Goal: Information Seeking & Learning: Learn about a topic

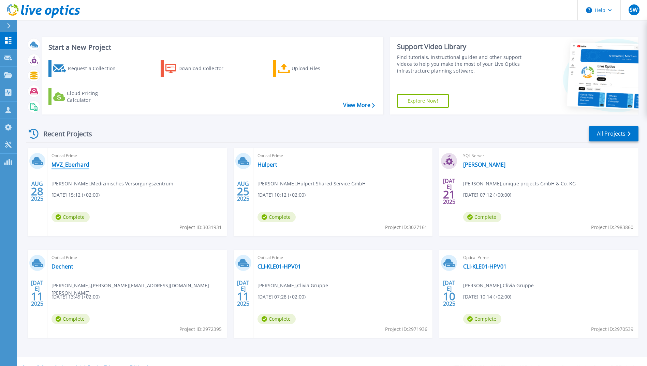
click at [79, 165] on link "MVZ_Eberhard" at bounding box center [71, 164] width 38 height 7
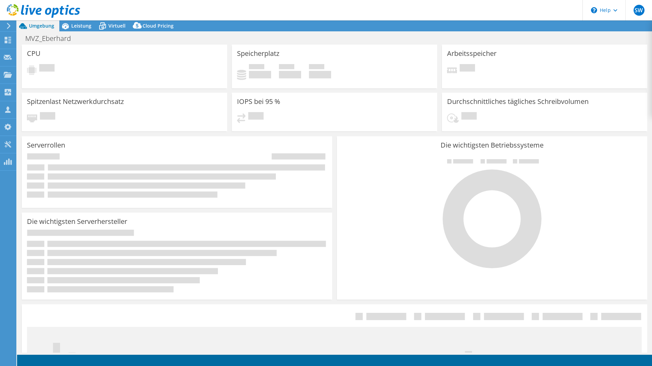
select select "USD"
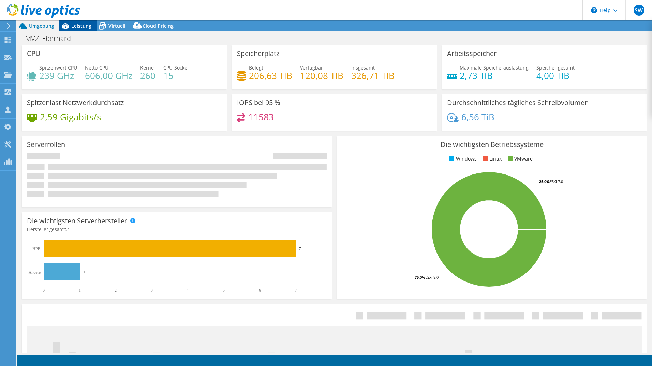
click at [82, 28] on span "Leistung" at bounding box center [81, 26] width 20 height 6
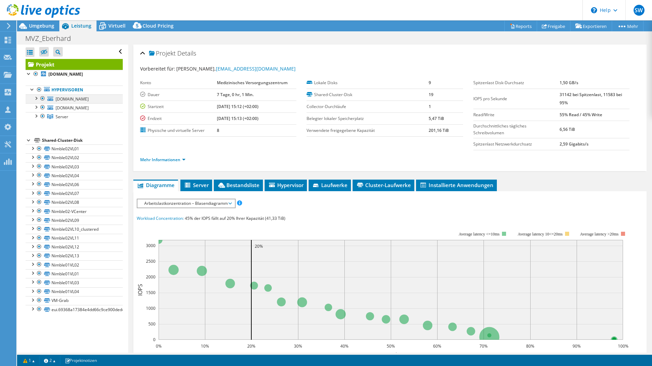
click at [36, 98] on div at bounding box center [35, 98] width 7 height 7
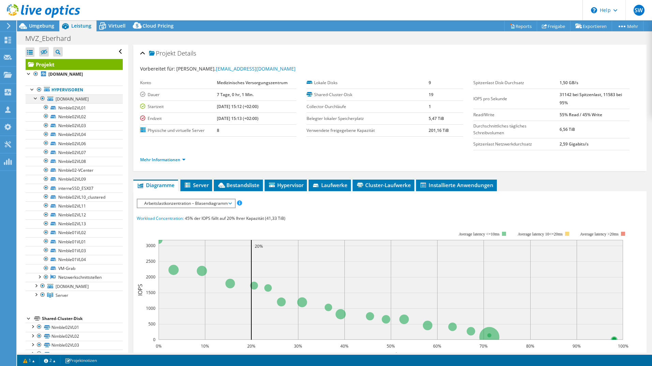
click at [36, 98] on div at bounding box center [35, 98] width 7 height 7
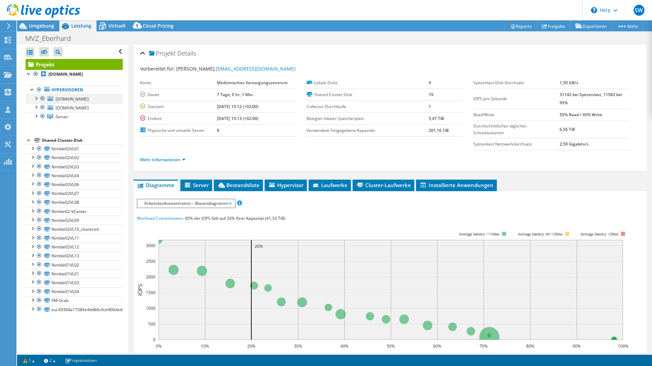
click at [42, 99] on div at bounding box center [42, 99] width 7 height 8
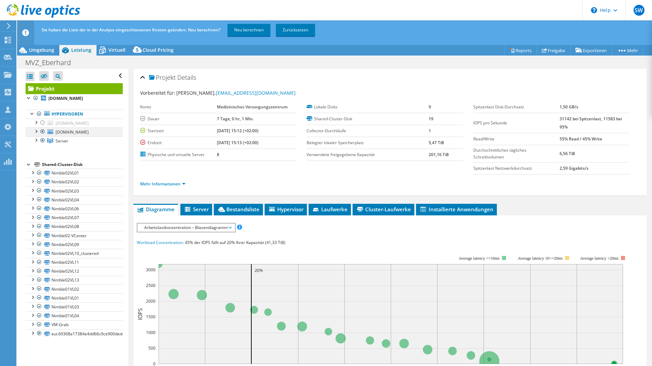
click at [38, 131] on div at bounding box center [35, 131] width 7 height 7
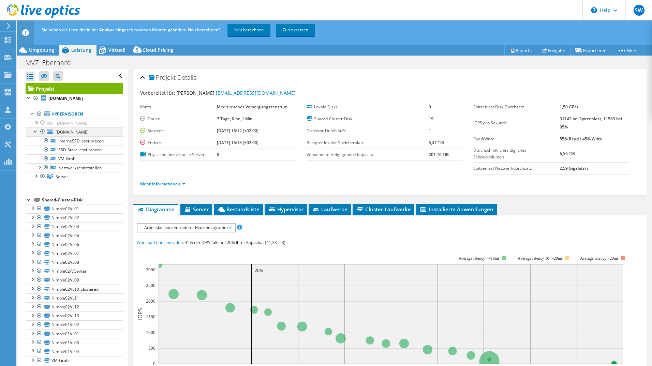
click at [37, 131] on div at bounding box center [35, 131] width 7 height 7
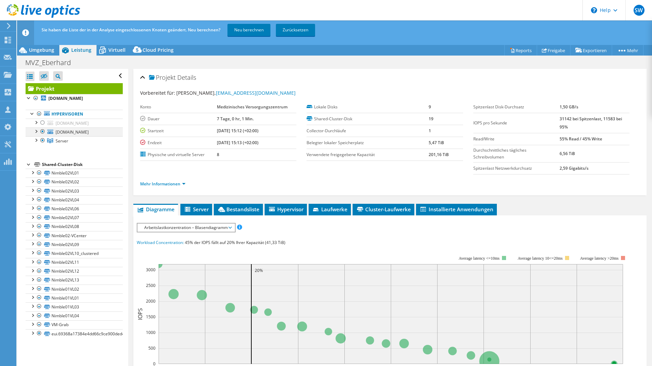
click at [35, 133] on div at bounding box center [35, 131] width 7 height 7
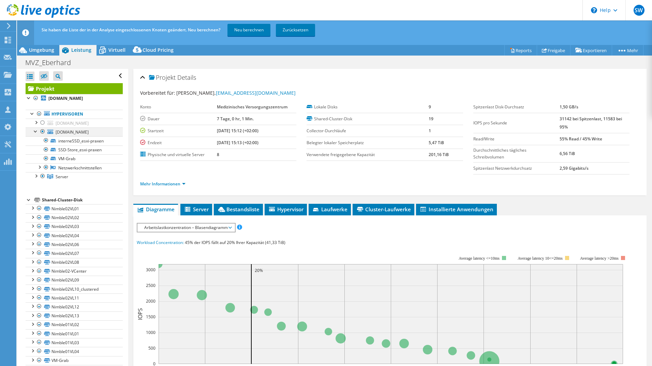
click at [36, 133] on div at bounding box center [35, 131] width 7 height 7
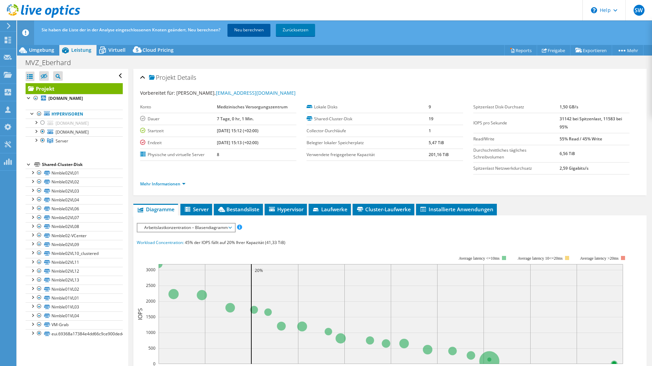
click at [248, 31] on link "Neu berechnen" at bounding box center [249, 30] width 43 height 12
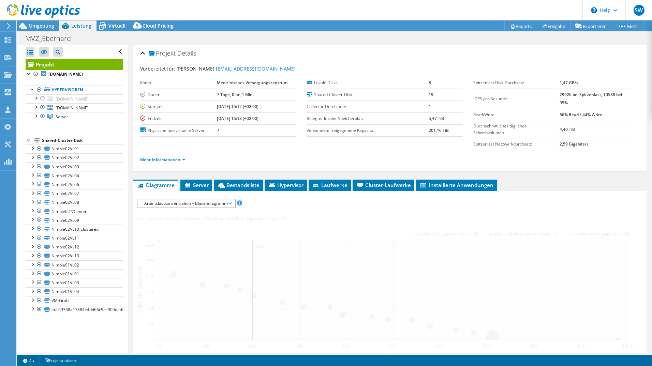
click at [37, 46] on div "Alle öffnen Alle schließen Ausgeschlossene Knoten verbergen Projektbaumfilter" at bounding box center [74, 52] width 97 height 14
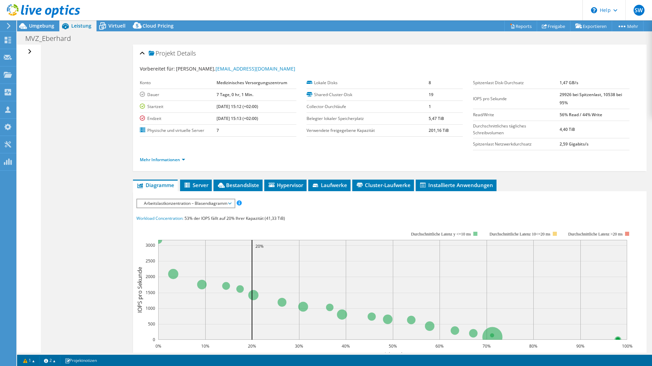
click at [29, 49] on div "Alle öffnen Alle schließen Ausgeschlossene Knoten verbergen Projektbaumfilter" at bounding box center [31, 52] width 10 height 14
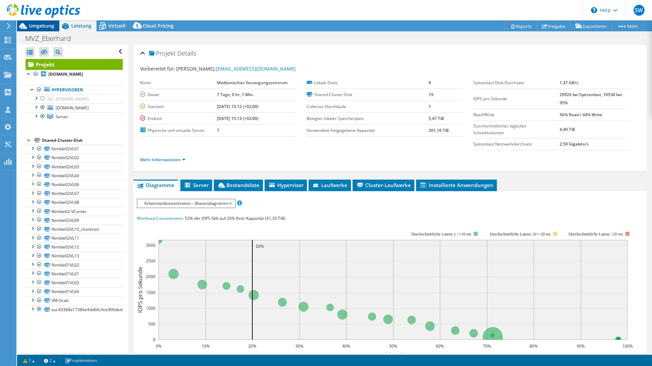
click at [38, 31] on div "Umgebung" at bounding box center [38, 25] width 42 height 11
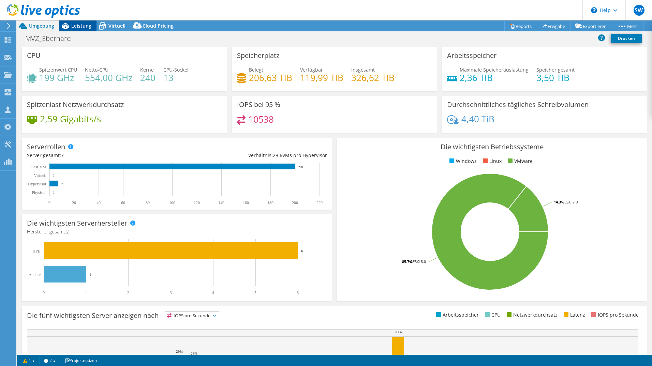
click at [83, 29] on div "Leistung" at bounding box center [77, 25] width 37 height 11
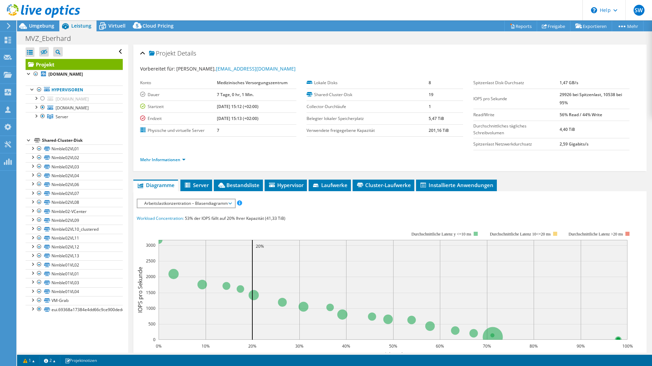
click at [30, 140] on div at bounding box center [29, 139] width 7 height 7
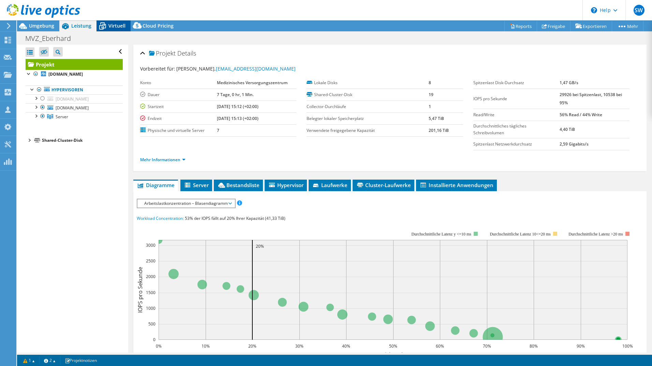
click at [116, 25] on span "Virtuell" at bounding box center [116, 26] width 17 height 6
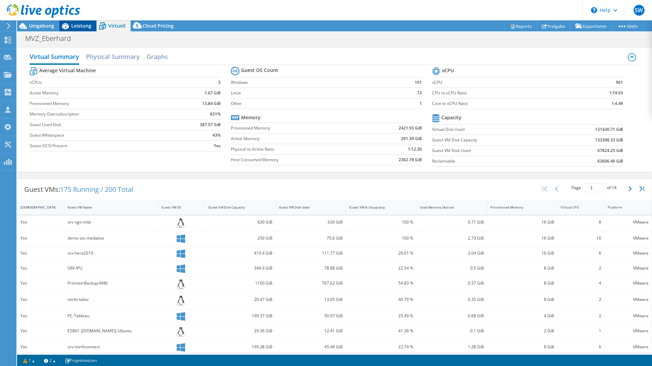
click at [77, 27] on span "Leistung" at bounding box center [81, 26] width 20 height 6
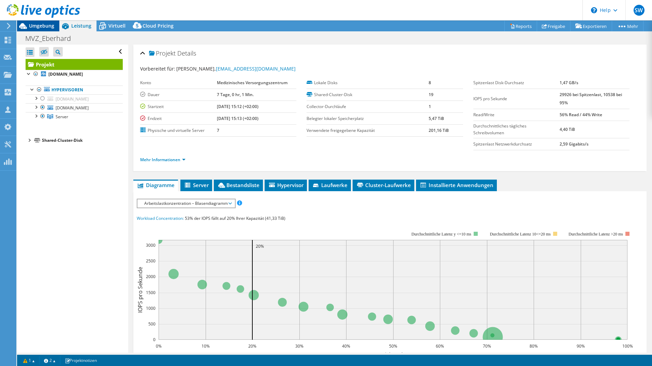
click at [42, 30] on div "Umgebung" at bounding box center [38, 25] width 42 height 11
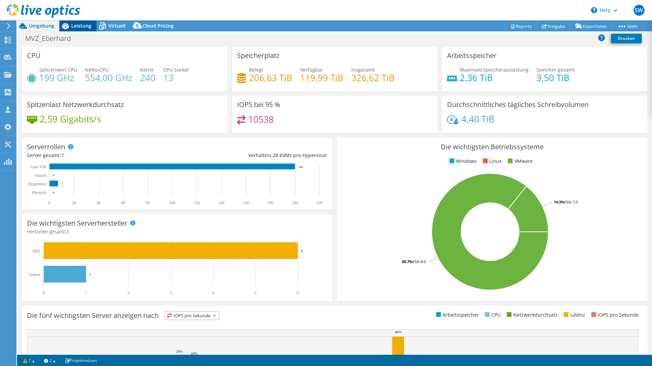
click at [86, 26] on span "Leistung" at bounding box center [81, 26] width 20 height 6
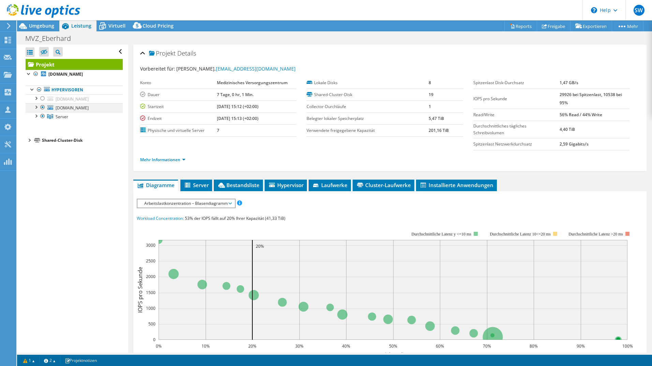
click at [43, 108] on div at bounding box center [42, 107] width 7 height 8
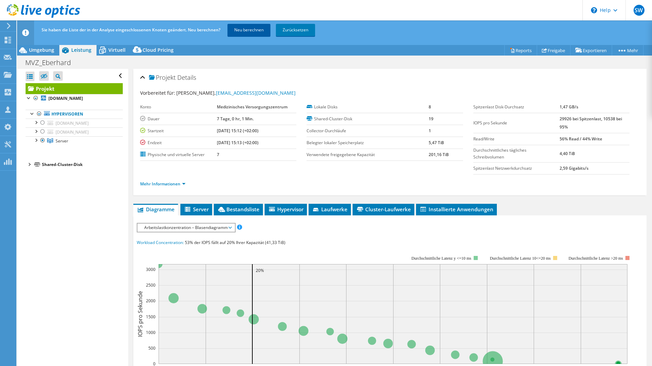
click at [246, 26] on link "Neu berechnen" at bounding box center [249, 30] width 43 height 12
click at [37, 142] on div at bounding box center [35, 139] width 7 height 7
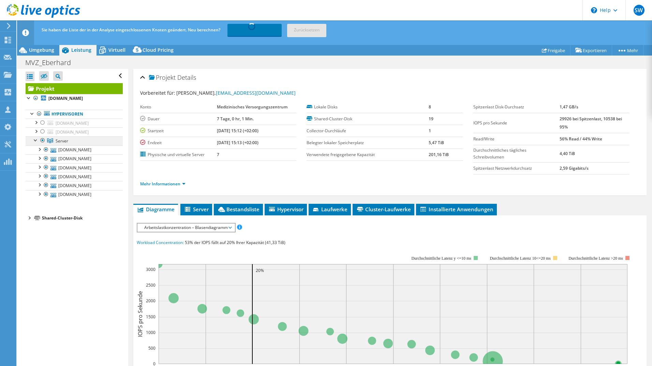
click at [70, 145] on link "Server" at bounding box center [74, 140] width 97 height 9
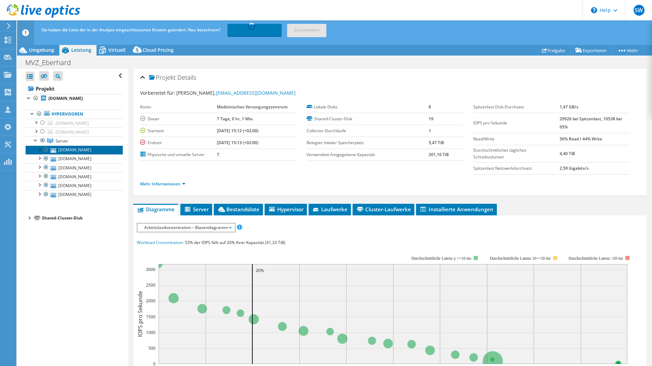
click at [67, 152] on link "esx02.labmed.de" at bounding box center [74, 150] width 97 height 9
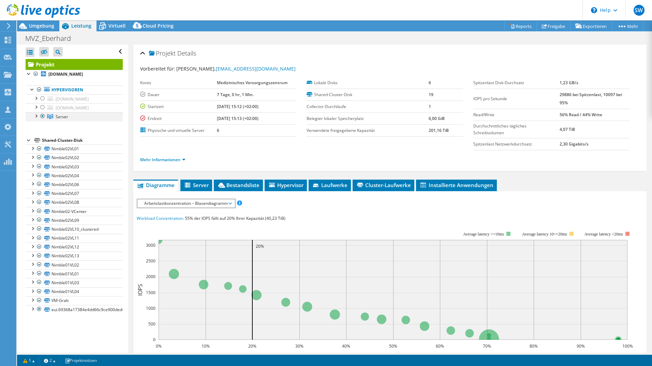
click at [35, 117] on div at bounding box center [35, 115] width 7 height 7
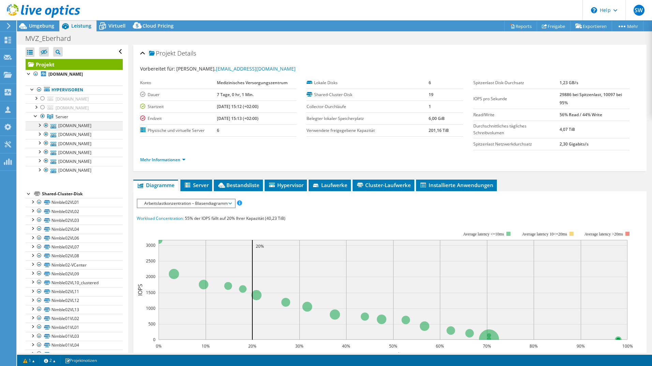
click at [38, 126] on div at bounding box center [39, 124] width 7 height 7
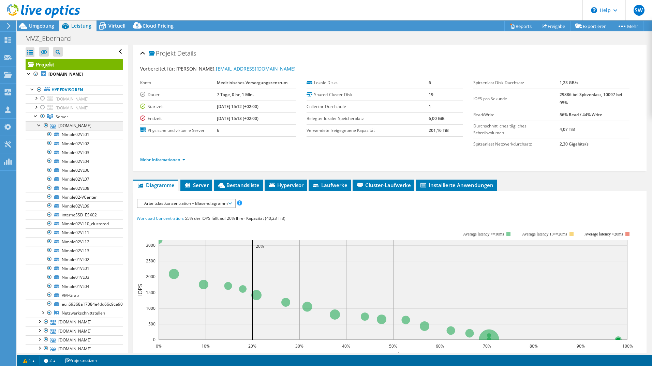
click at [39, 126] on div at bounding box center [39, 124] width 7 height 7
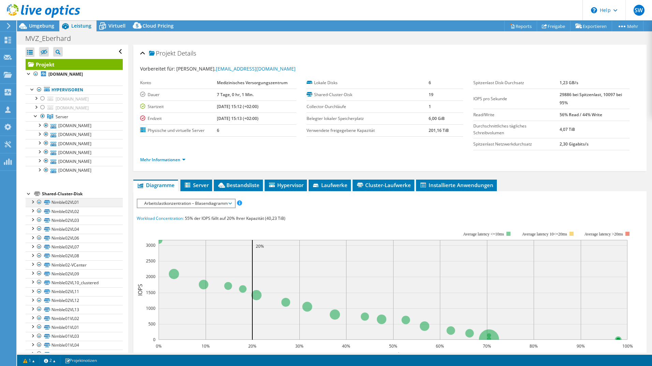
click at [40, 201] on div at bounding box center [39, 202] width 7 height 8
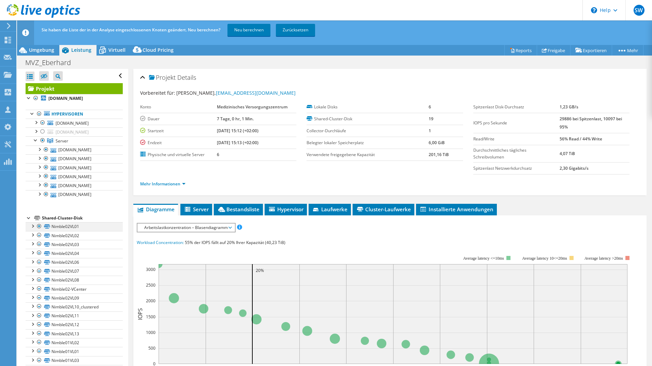
click at [39, 227] on div at bounding box center [39, 226] width 7 height 8
click at [28, 219] on div at bounding box center [29, 217] width 7 height 7
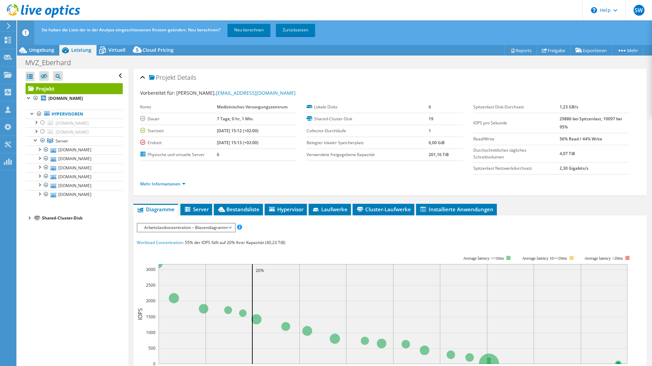
click at [29, 218] on div at bounding box center [29, 217] width 7 height 7
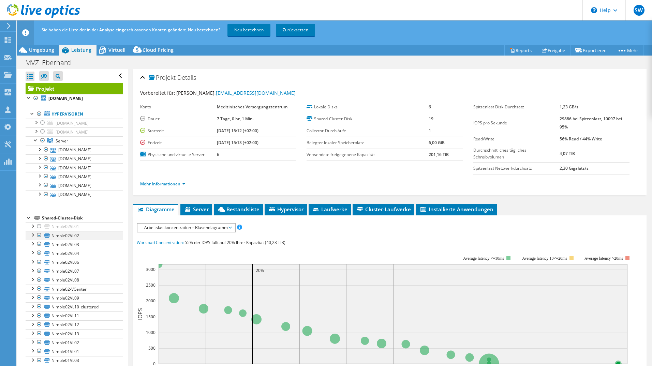
click at [38, 237] on div at bounding box center [39, 235] width 7 height 8
click at [39, 228] on div at bounding box center [39, 226] width 7 height 8
click at [29, 218] on div at bounding box center [29, 217] width 7 height 7
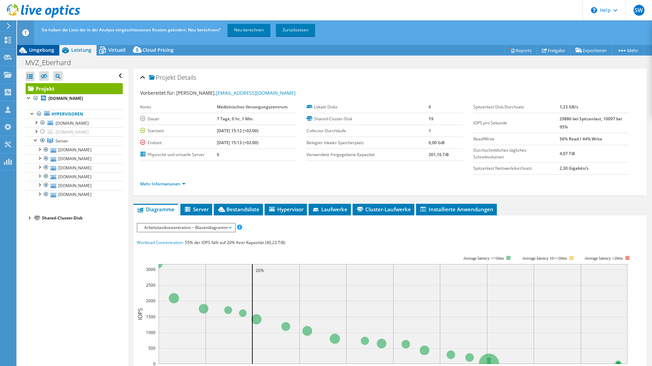
click at [47, 48] on span "Umgebung" at bounding box center [41, 50] width 25 height 6
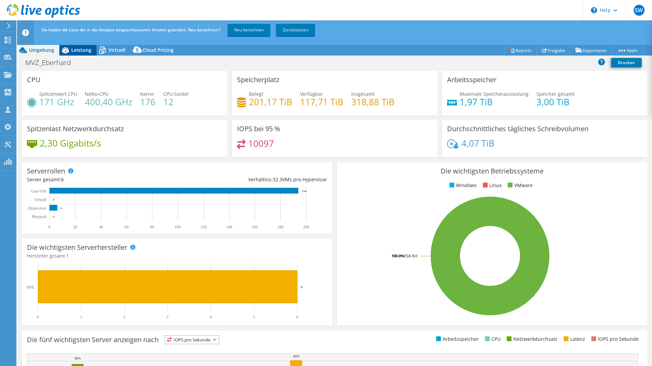
click at [82, 50] on span "Leistung" at bounding box center [81, 50] width 20 height 6
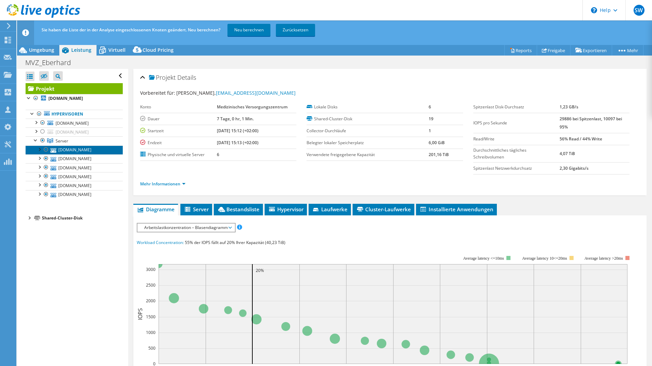
click at [60, 148] on link "esx02.labmed.de" at bounding box center [74, 150] width 97 height 9
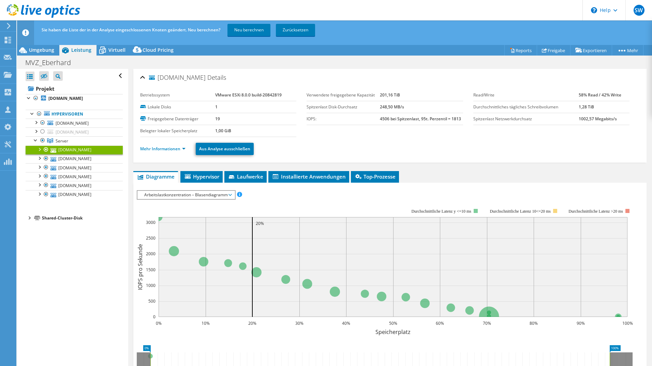
click at [38, 151] on div at bounding box center [39, 149] width 7 height 7
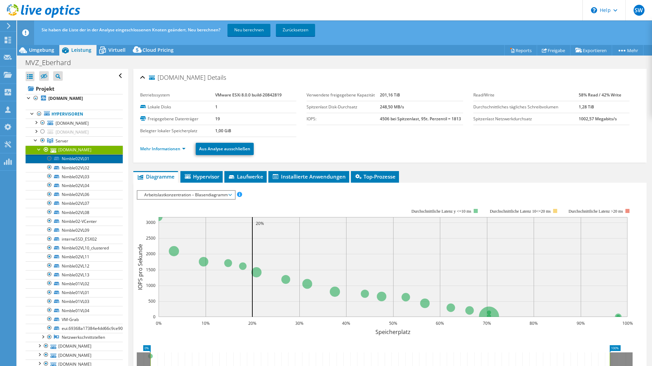
click at [71, 160] on link "Nimble02VL01" at bounding box center [74, 159] width 97 height 9
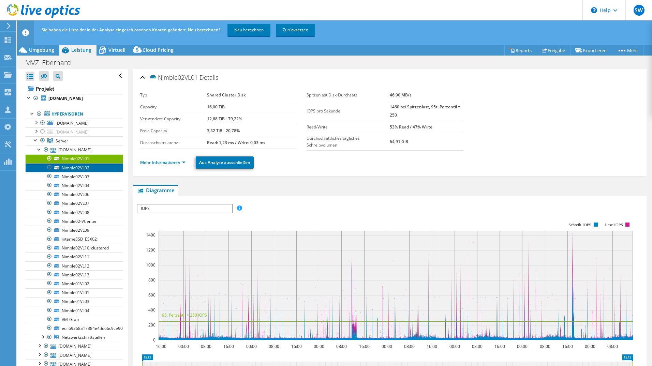
click at [76, 167] on link "Nimble02VL02" at bounding box center [74, 167] width 97 height 9
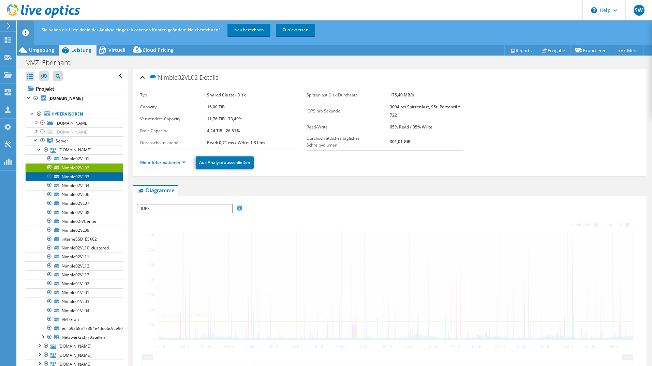
click at [75, 179] on link "Nimble02VL03" at bounding box center [74, 176] width 97 height 9
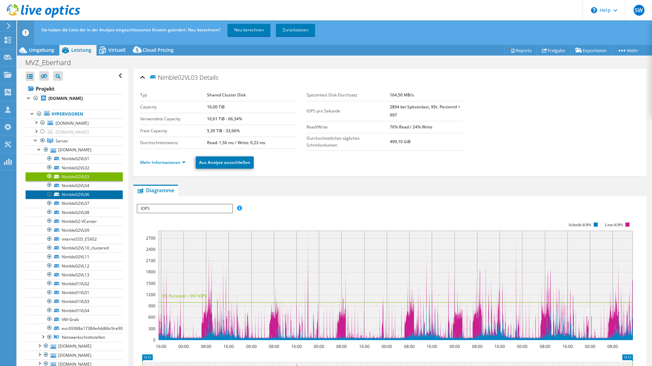
click at [80, 195] on link "Nimble02VL06" at bounding box center [74, 194] width 97 height 9
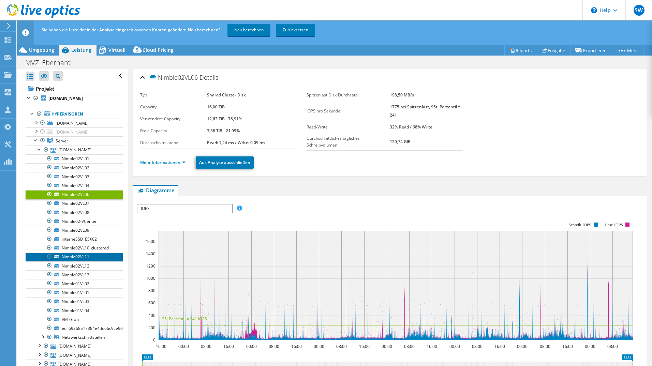
click at [76, 258] on link "Nimble02VL11" at bounding box center [74, 257] width 97 height 9
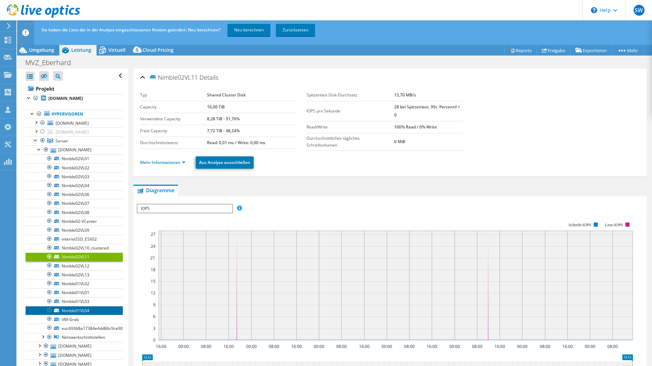
click at [87, 308] on link "Nimble01VL04" at bounding box center [74, 310] width 97 height 9
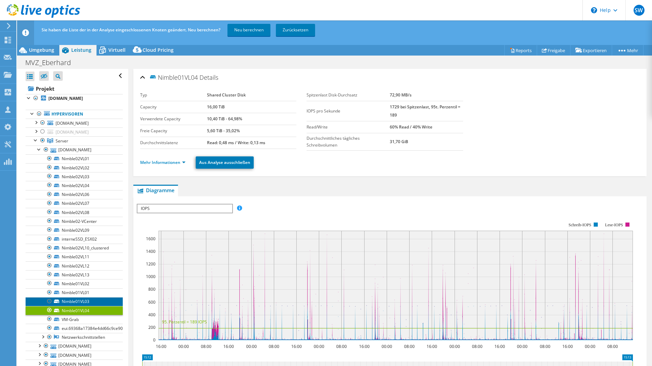
click at [84, 301] on link "Nimble01VL03" at bounding box center [74, 301] width 97 height 9
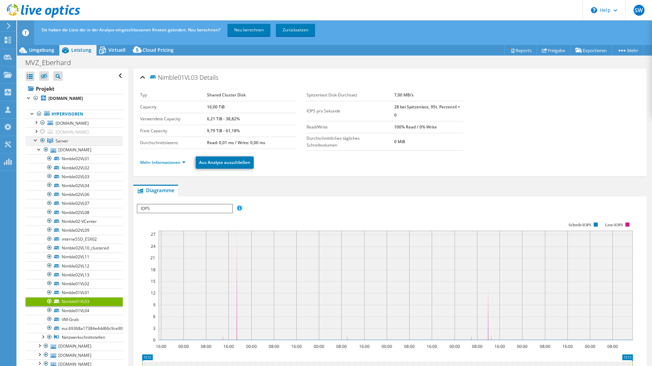
click at [34, 140] on div at bounding box center [35, 139] width 7 height 7
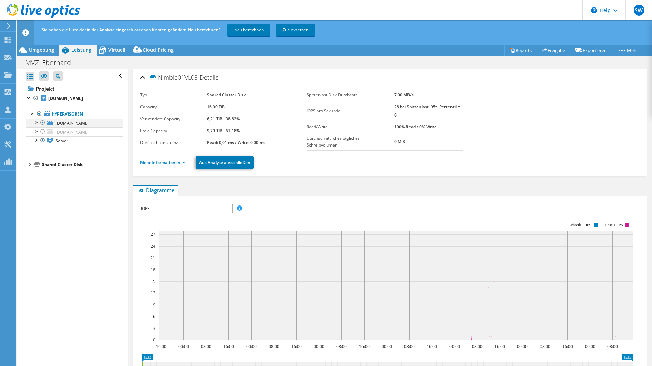
click at [37, 122] on div at bounding box center [35, 122] width 7 height 7
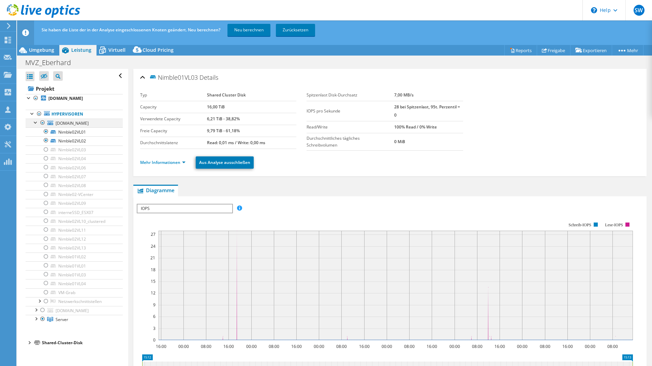
click at [35, 123] on div at bounding box center [35, 122] width 7 height 7
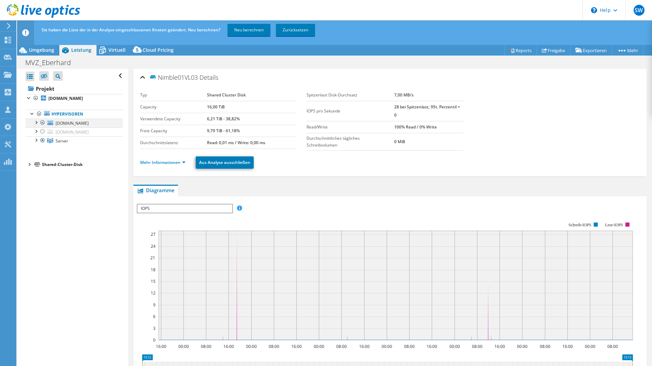
click at [34, 122] on div at bounding box center [35, 122] width 7 height 7
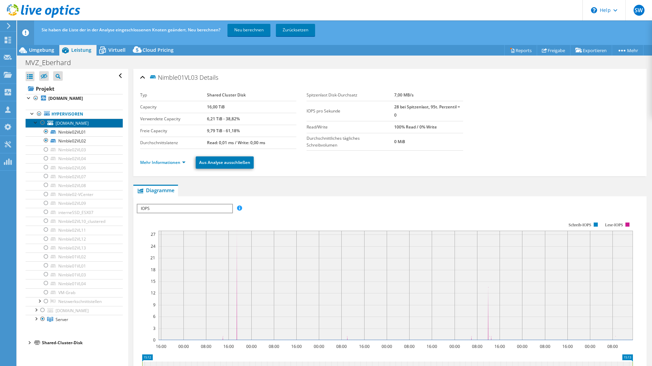
click at [32, 123] on link "esx07.labmed.de" at bounding box center [74, 123] width 97 height 9
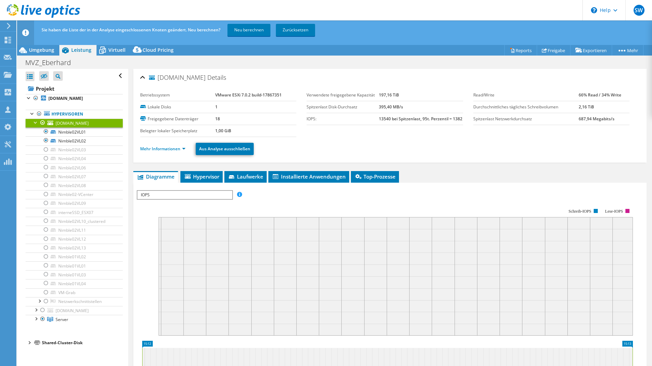
click at [37, 121] on div at bounding box center [35, 122] width 7 height 7
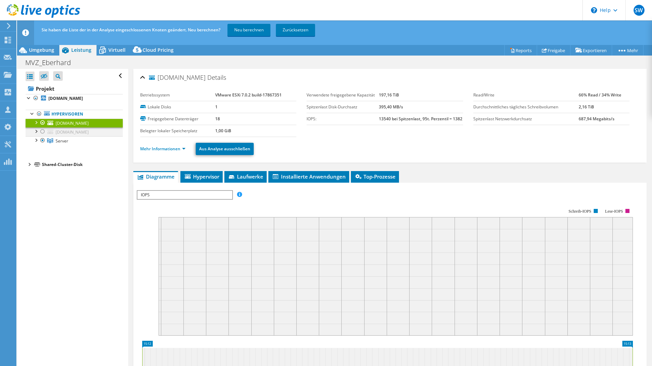
click at [35, 132] on div at bounding box center [35, 131] width 7 height 7
click at [35, 177] on div at bounding box center [35, 175] width 7 height 7
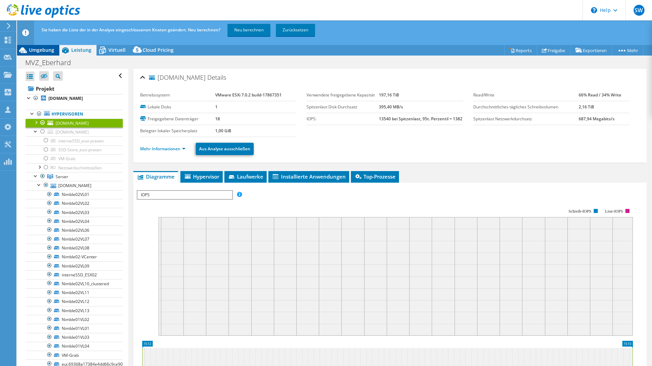
click at [34, 50] on span "Umgebung" at bounding box center [41, 50] width 25 height 6
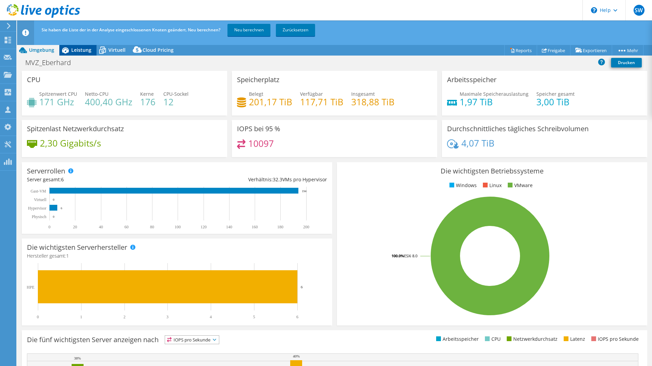
click at [73, 53] on div "Leistung" at bounding box center [77, 50] width 37 height 11
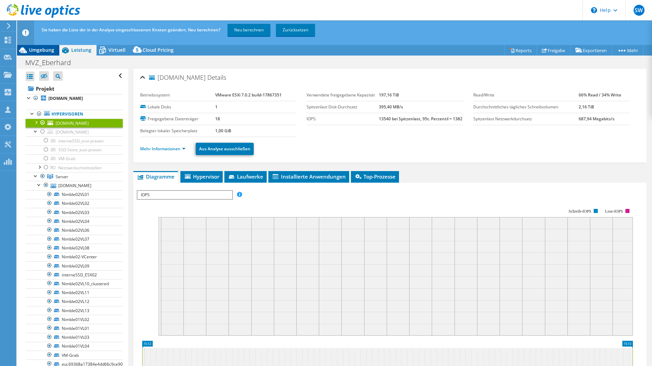
click at [45, 49] on span "Umgebung" at bounding box center [41, 50] width 25 height 6
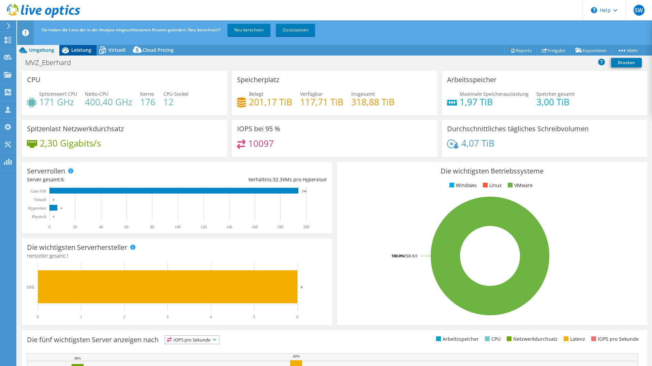
click at [82, 55] on div "Leistung" at bounding box center [77, 50] width 37 height 11
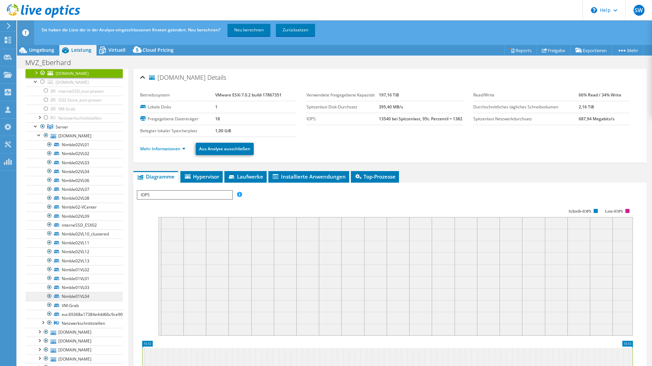
scroll to position [49, 0]
click at [70, 136] on link "esx02.labmed.de" at bounding box center [74, 136] width 97 height 9
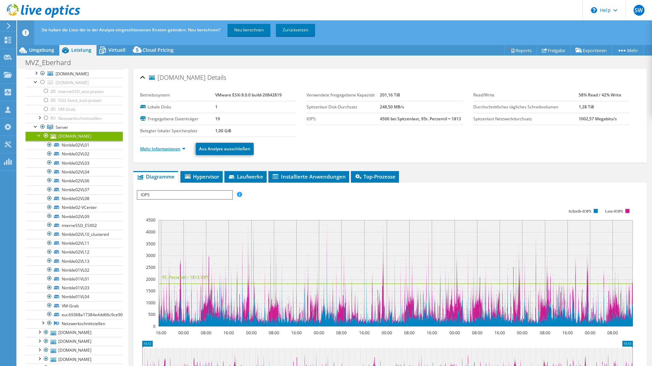
click at [177, 151] on link "Mehr Informationen" at bounding box center [162, 149] width 45 height 6
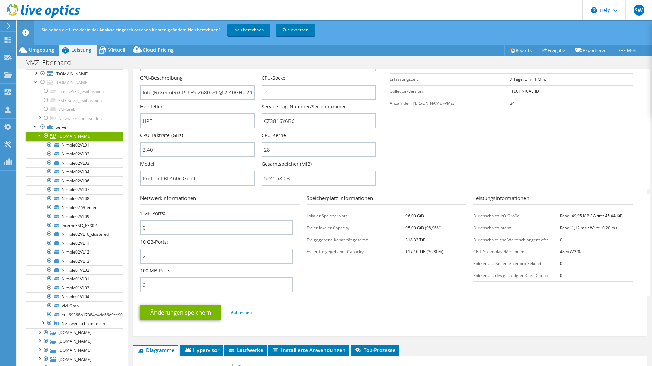
scroll to position [136, 0]
click at [40, 52] on span "Umgebung" at bounding box center [41, 50] width 25 height 6
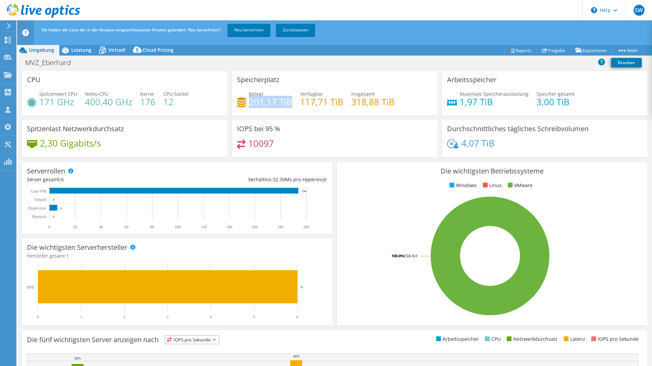
drag, startPoint x: 249, startPoint y: 103, endPoint x: 289, endPoint y: 102, distance: 39.9
click at [289, 102] on h4 "201,17 TiB" at bounding box center [270, 102] width 43 height 8
copy h4 "201,17 TiB"
click at [466, 25] on div "Sie haben die Liste der in der Analyse eingeschlossenen Knoten geändert. Neu be…" at bounding box center [347, 29] width 615 height 19
click at [114, 49] on span "Virtuell" at bounding box center [116, 50] width 17 height 6
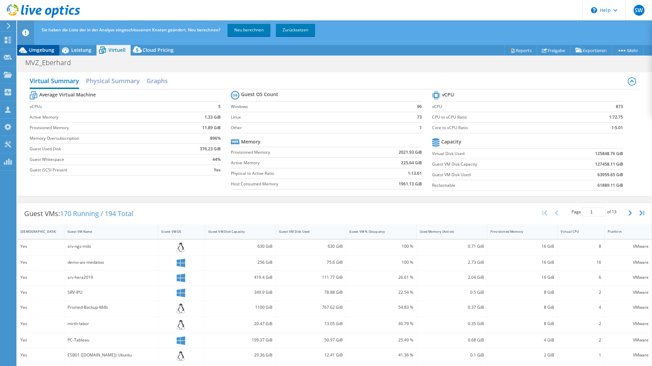
click at [44, 50] on span "Umgebung" at bounding box center [41, 50] width 25 height 6
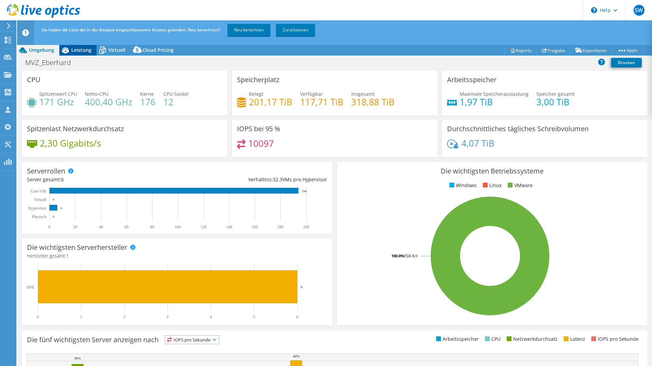
click at [86, 52] on span "Leistung" at bounding box center [81, 50] width 20 height 6
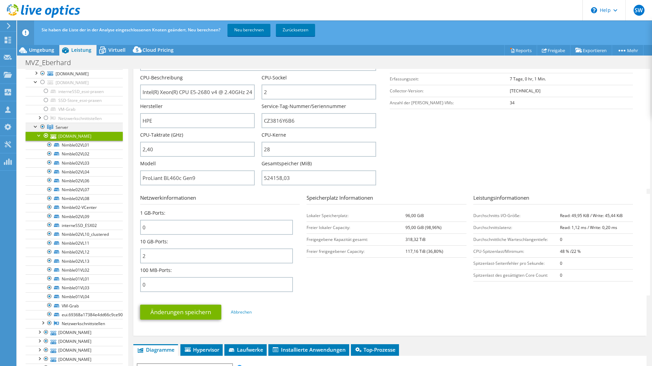
click at [36, 125] on div at bounding box center [35, 126] width 7 height 7
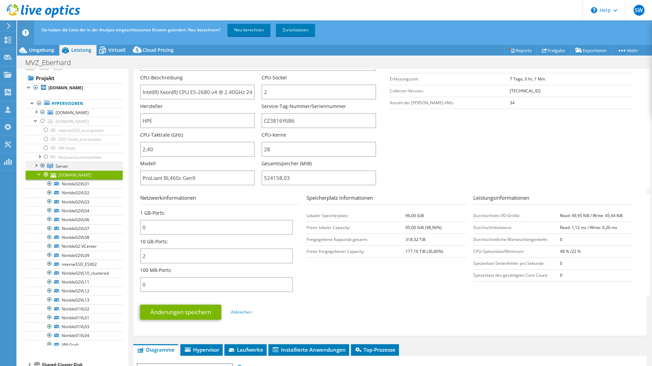
scroll to position [0, 0]
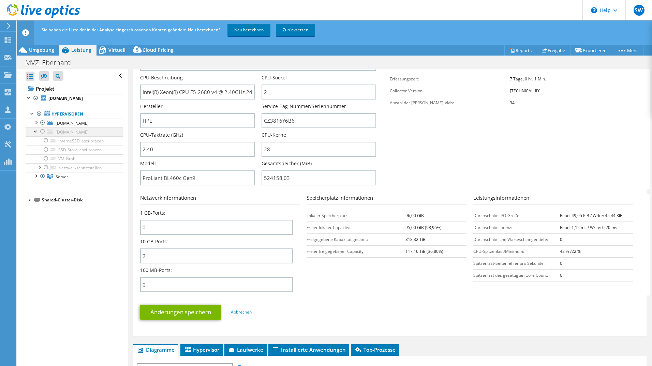
click at [35, 131] on div at bounding box center [35, 131] width 7 height 7
click at [43, 124] on div at bounding box center [42, 123] width 7 height 8
click at [42, 123] on div at bounding box center [42, 123] width 7 height 8
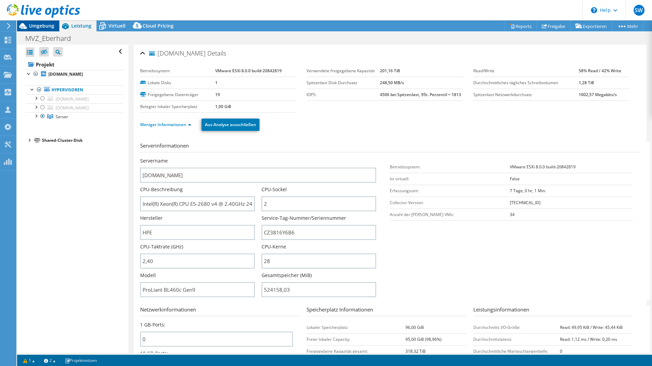
click at [47, 26] on span "Umgebung" at bounding box center [41, 26] width 25 height 6
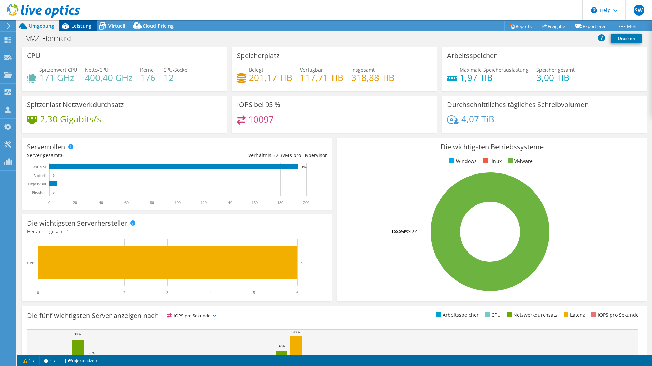
click at [84, 25] on span "Leistung" at bounding box center [81, 26] width 20 height 6
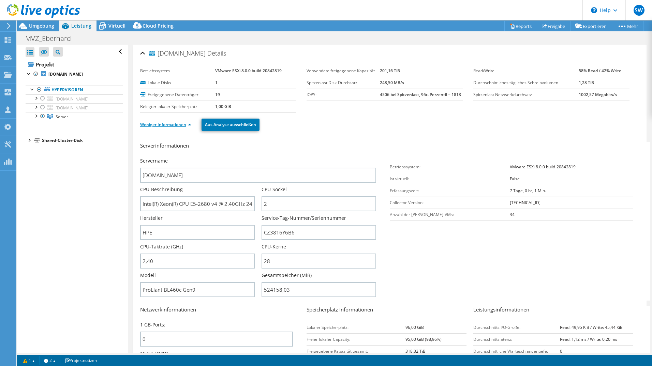
click at [177, 126] on link "Weniger Informationen" at bounding box center [165, 125] width 51 height 6
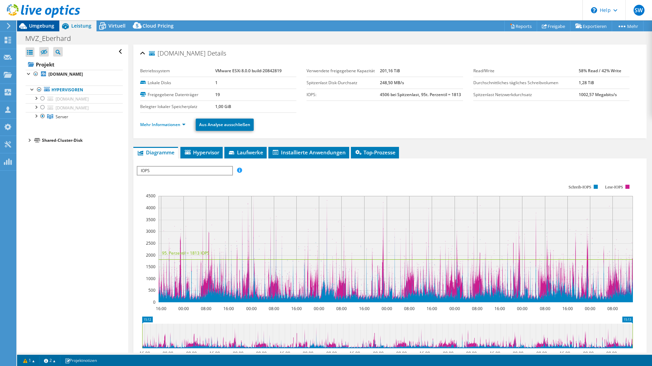
click at [47, 25] on span "Umgebung" at bounding box center [41, 26] width 25 height 6
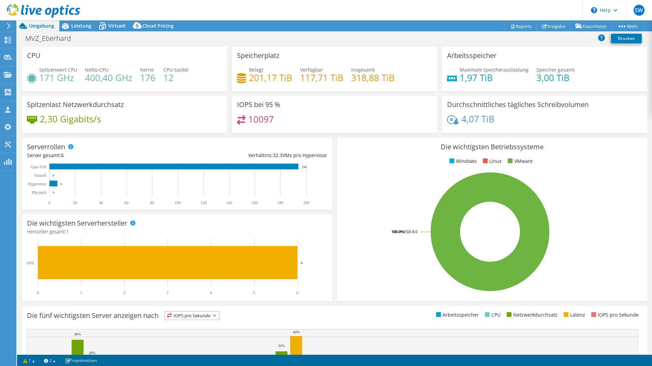
click at [10, 25] on use at bounding box center [9, 26] width 4 height 6
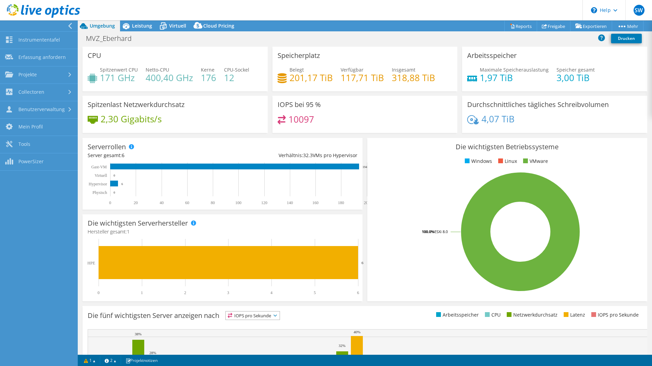
click at [69, 27] on icon at bounding box center [70, 26] width 5 height 6
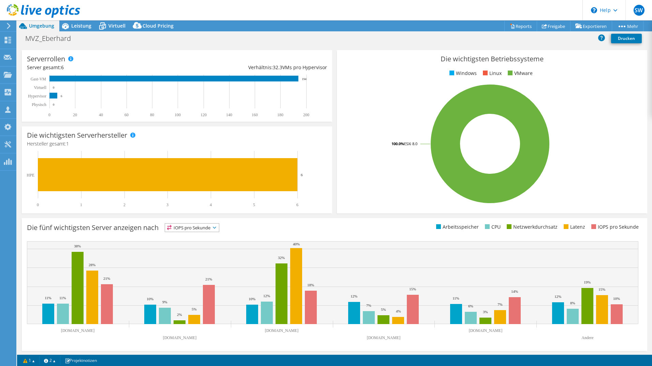
scroll to position [89, 0]
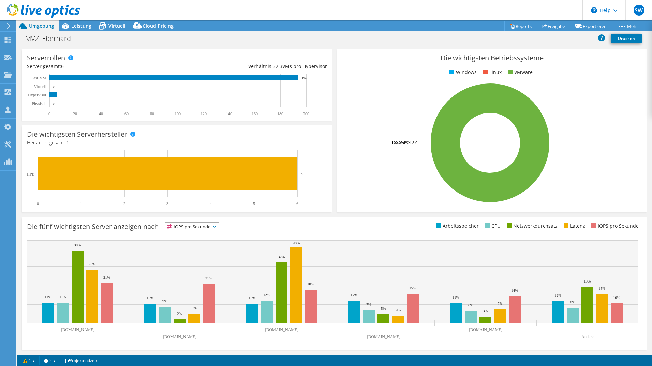
click at [136, 152] on rect at bounding box center [175, 178] width 296 height 56
click at [83, 23] on span "Leistung" at bounding box center [81, 26] width 20 height 6
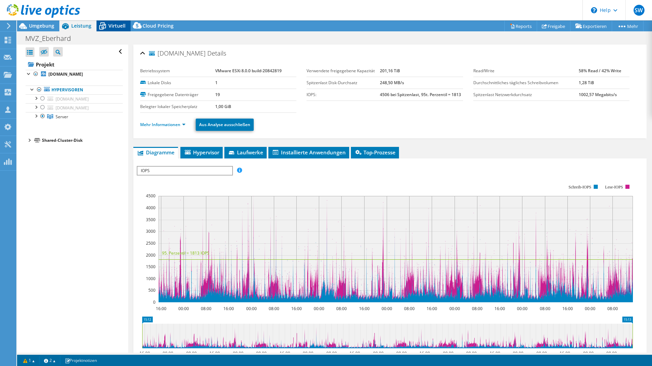
click at [113, 27] on span "Virtuell" at bounding box center [116, 26] width 17 height 6
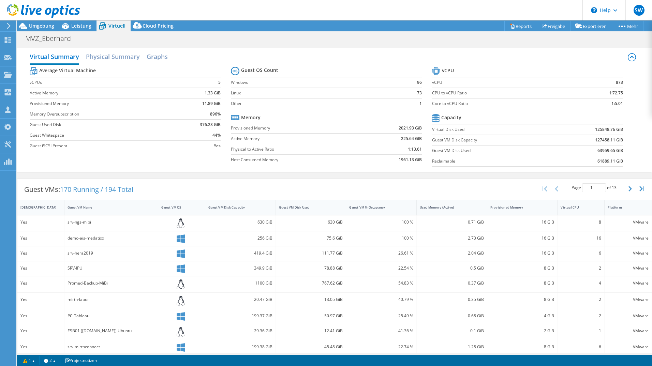
click at [37, 9] on icon at bounding box center [43, 11] width 73 height 14
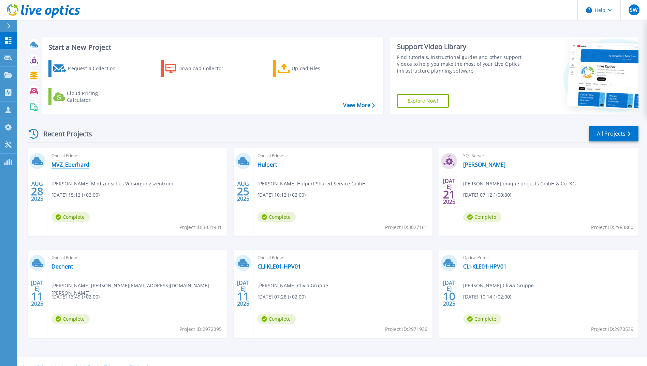
click at [73, 164] on link "MVZ_Eberhard" at bounding box center [71, 164] width 38 height 7
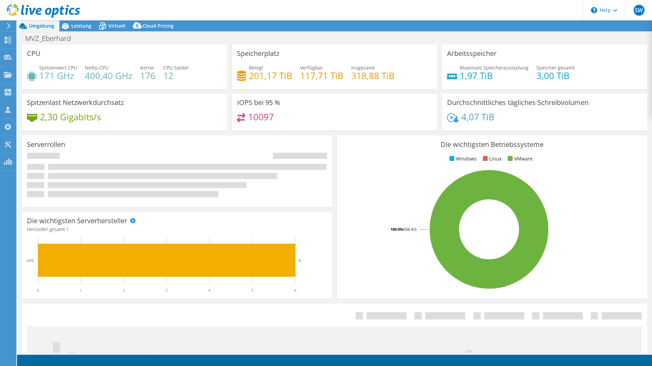
select select "USD"
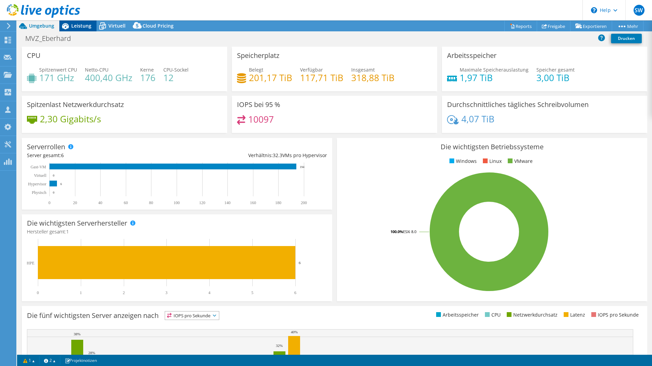
click at [78, 26] on span "Leistung" at bounding box center [81, 26] width 20 height 6
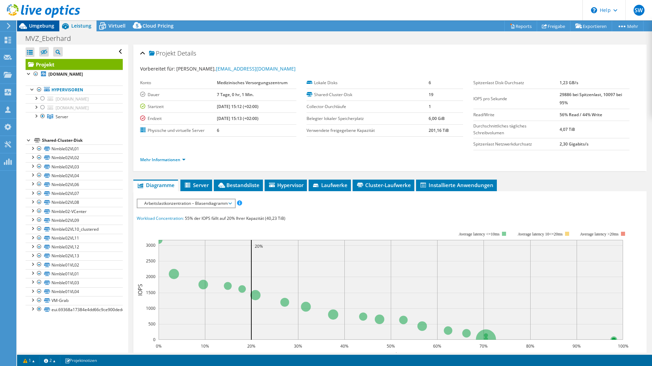
click at [48, 24] on span "Umgebung" at bounding box center [41, 26] width 25 height 6
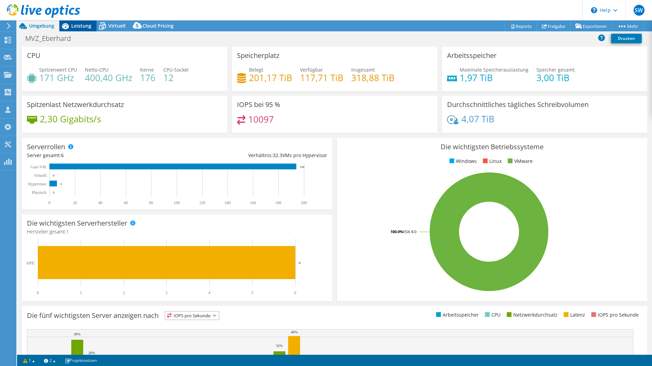
click at [86, 25] on span "Leistung" at bounding box center [81, 26] width 20 height 6
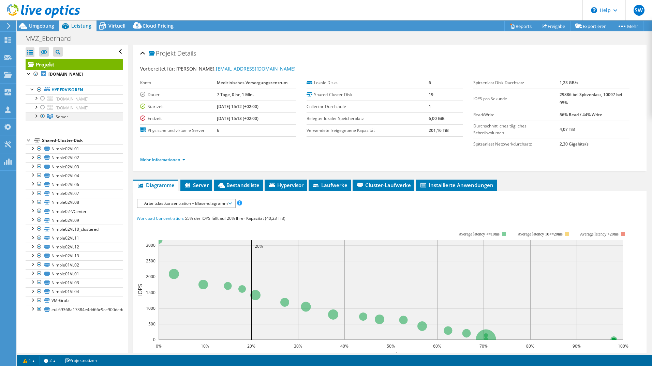
click at [34, 115] on div at bounding box center [35, 115] width 7 height 7
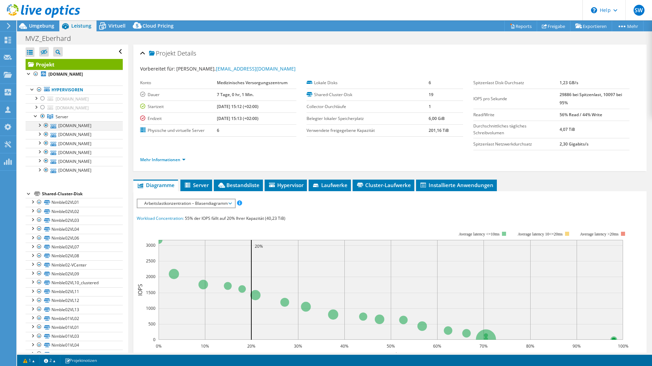
click at [39, 125] on div at bounding box center [39, 124] width 7 height 7
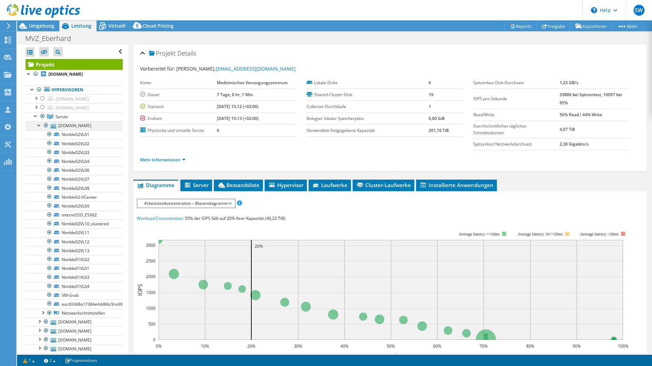
click at [39, 125] on div at bounding box center [39, 124] width 7 height 7
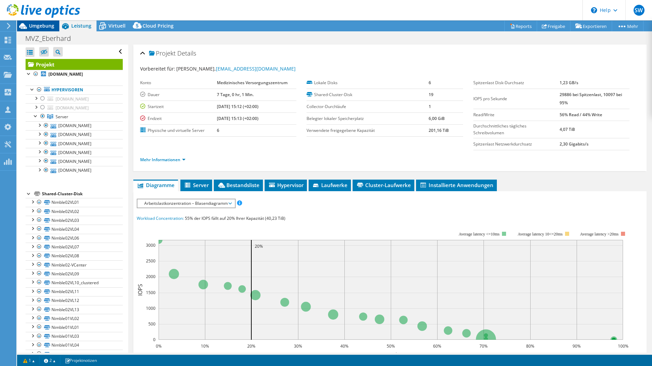
click at [45, 26] on span "Umgebung" at bounding box center [41, 26] width 25 height 6
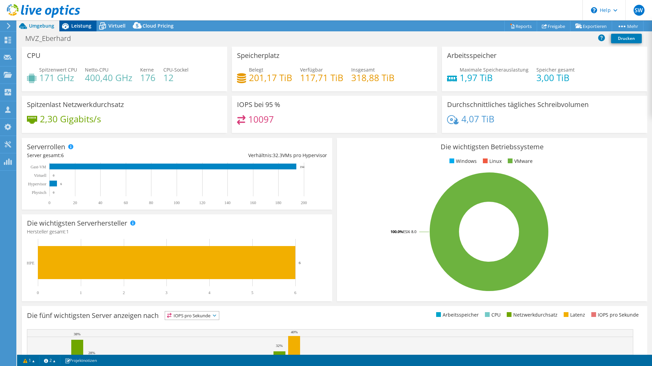
click at [87, 26] on span "Leistung" at bounding box center [81, 26] width 20 height 6
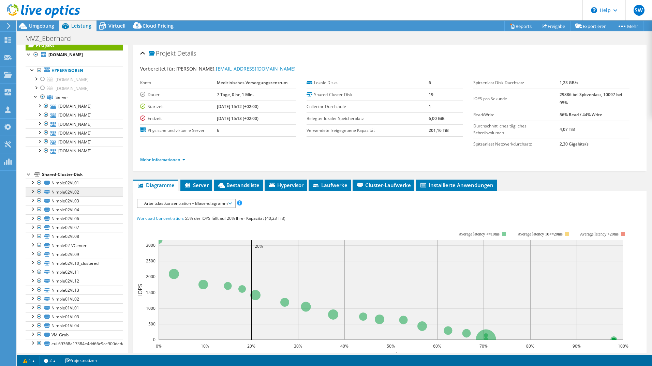
scroll to position [23, 0]
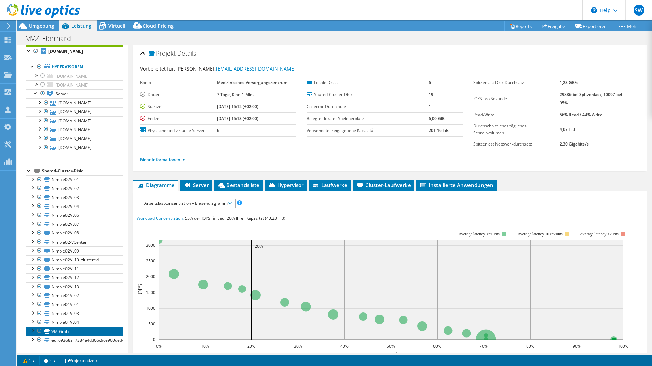
click at [89, 334] on link "VM-Grab" at bounding box center [74, 331] width 97 height 9
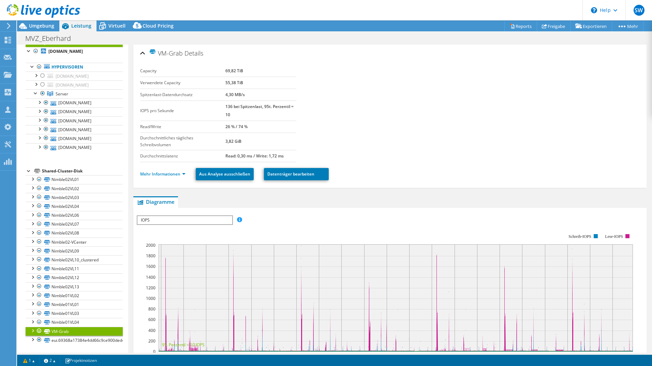
click at [39, 331] on div at bounding box center [39, 331] width 7 height 8
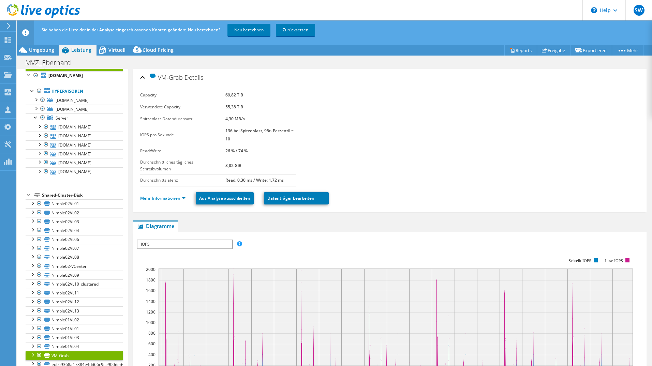
click at [38, 356] on div at bounding box center [39, 355] width 7 height 8
click at [252, 31] on link "Neu berechnen" at bounding box center [249, 30] width 43 height 12
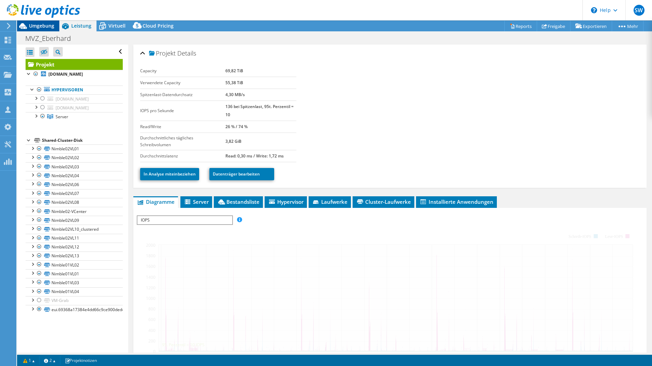
scroll to position [0, 0]
click at [35, 26] on span "Umgebung" at bounding box center [41, 26] width 25 height 6
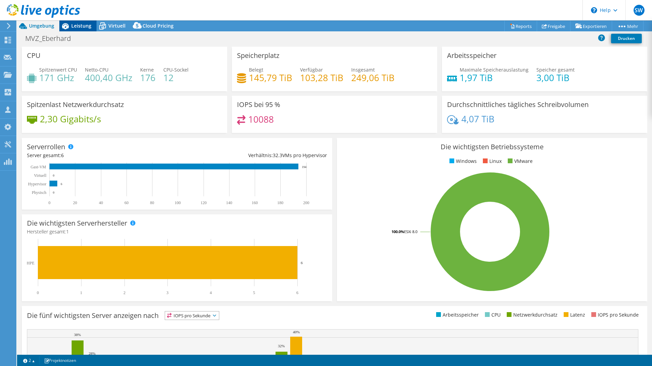
click at [77, 28] on span "Leistung" at bounding box center [81, 26] width 20 height 6
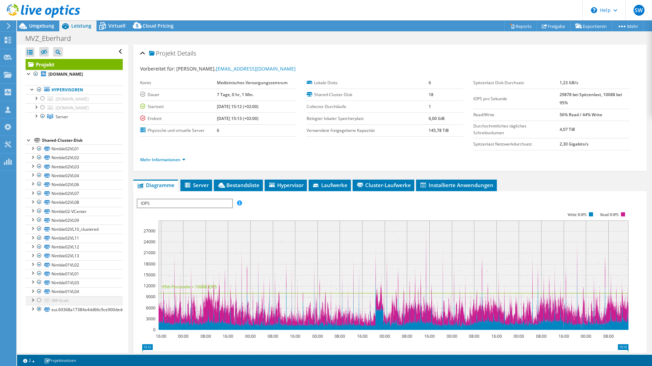
click at [32, 302] on div at bounding box center [32, 299] width 7 height 7
click at [37, 107] on div at bounding box center [35, 106] width 7 height 7
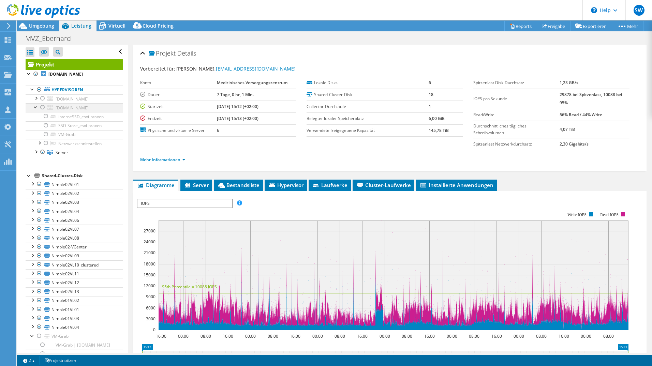
click at [37, 107] on div at bounding box center [35, 106] width 7 height 7
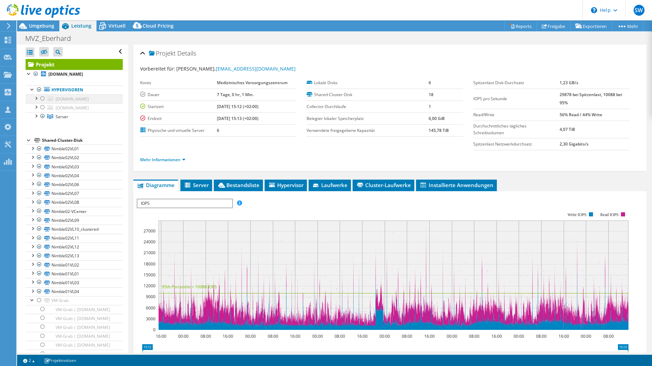
click at [37, 98] on div at bounding box center [35, 98] width 7 height 7
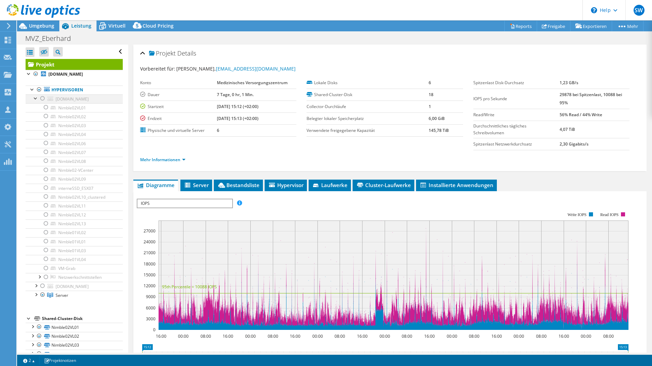
click at [37, 98] on div at bounding box center [35, 98] width 7 height 7
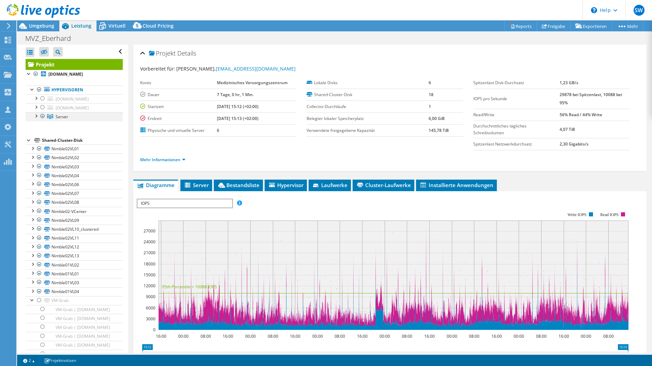
click at [35, 117] on div at bounding box center [35, 115] width 7 height 7
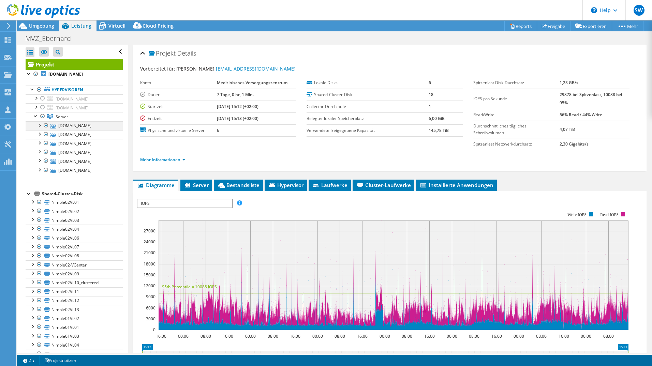
click at [44, 126] on div at bounding box center [46, 125] width 7 height 8
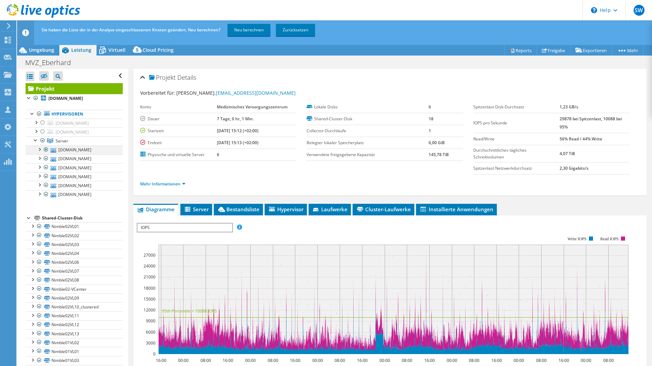
click at [40, 148] on div at bounding box center [39, 149] width 7 height 7
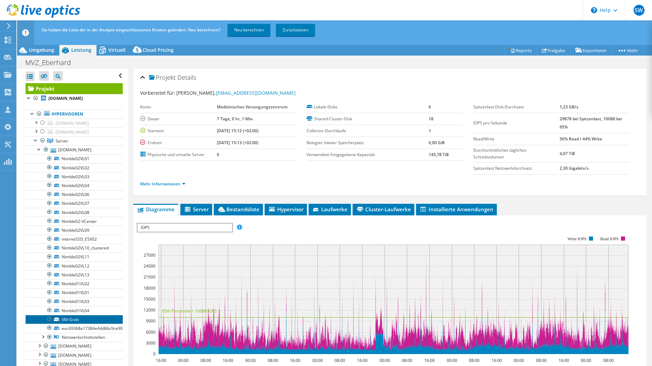
click at [70, 322] on link "VM-Grab" at bounding box center [74, 319] width 97 height 9
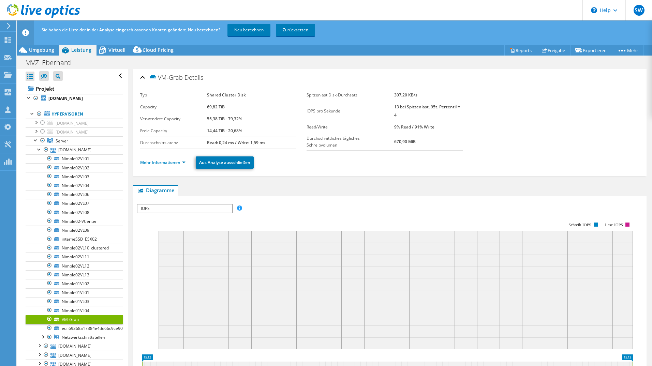
click at [56, 320] on icon at bounding box center [56, 319] width 5 height 3
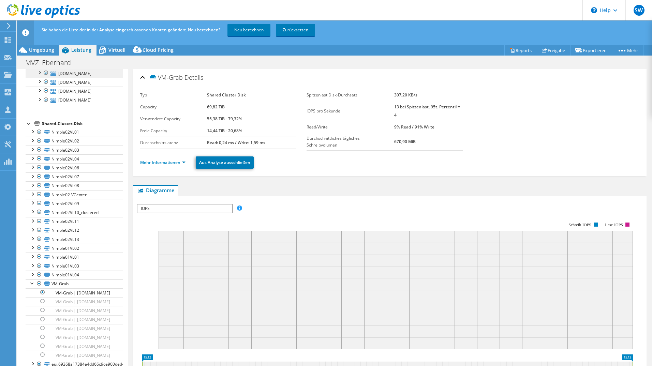
scroll to position [331, 0]
click at [59, 280] on link "VM-Grab" at bounding box center [74, 284] width 97 height 9
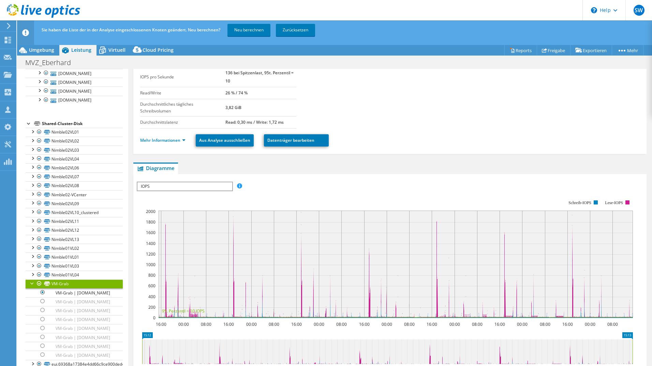
scroll to position [0, 0]
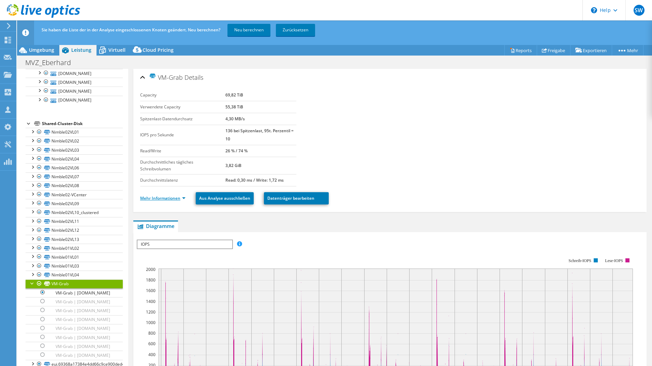
click at [162, 199] on link "Mehr Informationen" at bounding box center [162, 198] width 45 height 6
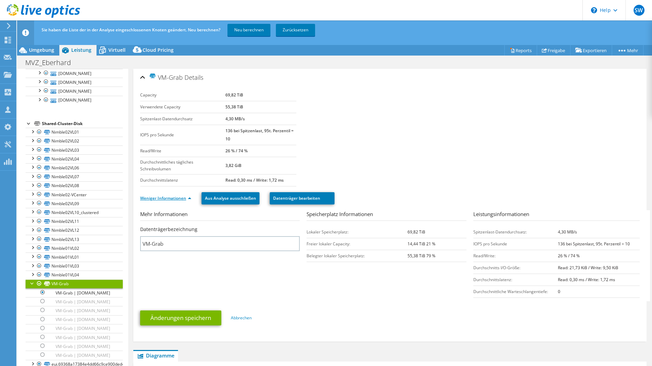
click at [162, 199] on link "Weniger Informationen" at bounding box center [165, 198] width 51 height 6
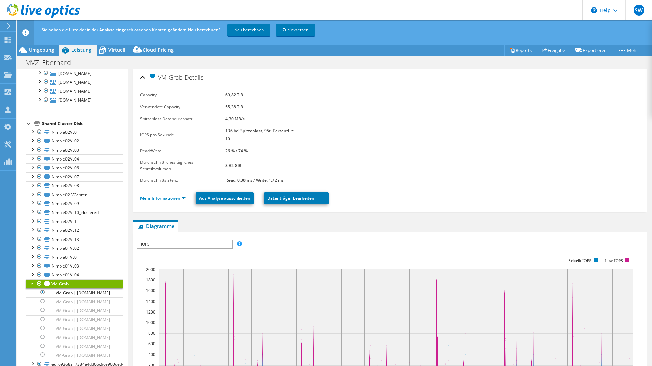
click at [162, 199] on link "Mehr Informationen" at bounding box center [162, 198] width 45 height 6
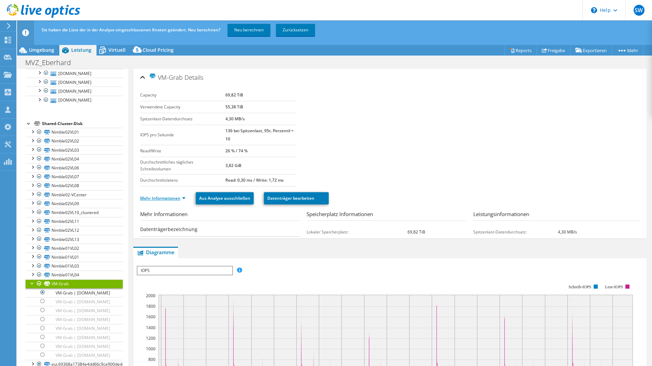
click at [162, 199] on link "Mehr Informationen" at bounding box center [162, 198] width 45 height 6
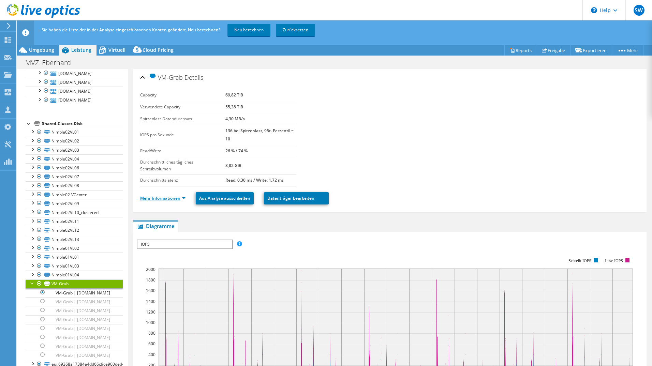
click at [162, 199] on link "Mehr Informationen" at bounding box center [162, 198] width 45 height 6
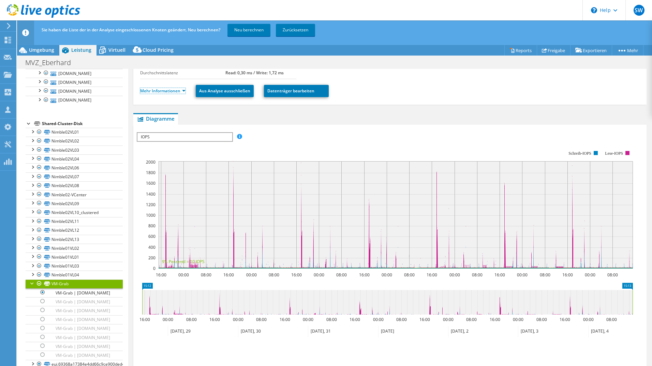
scroll to position [148, 0]
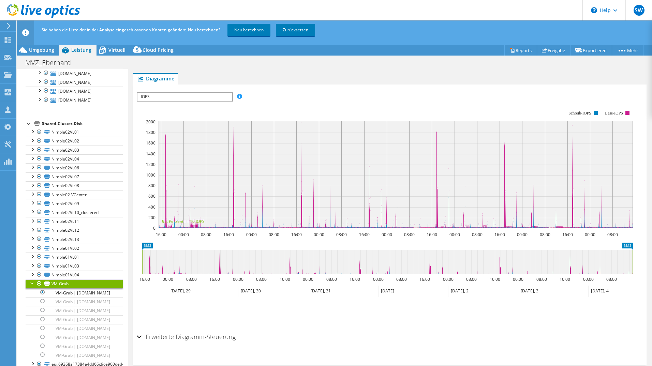
click at [31, 280] on div at bounding box center [32, 283] width 7 height 7
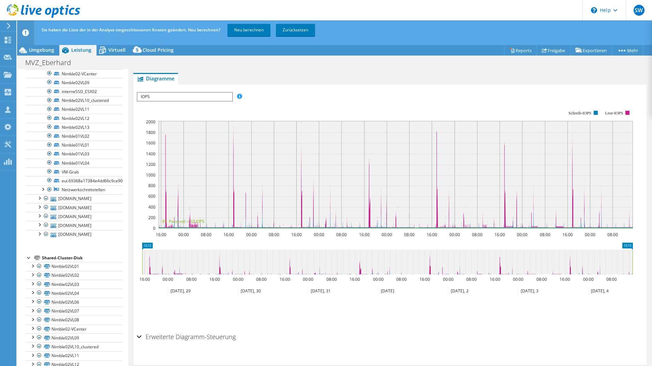
scroll to position [210, 0]
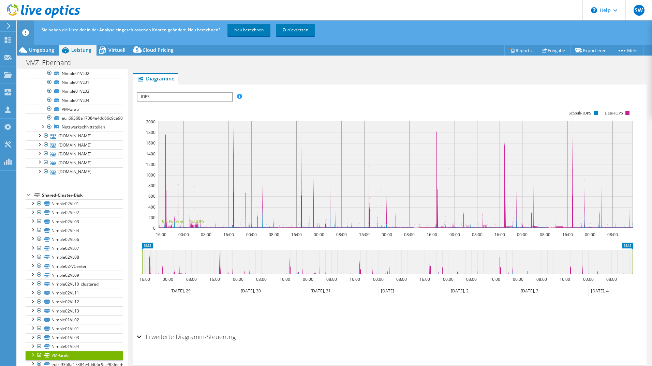
click at [529, 340] on div "Erweiterte Diagramm-Steuerung" at bounding box center [390, 337] width 507 height 15
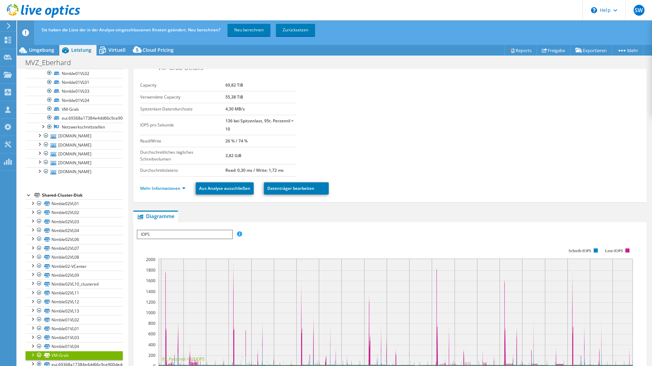
scroll to position [0, 0]
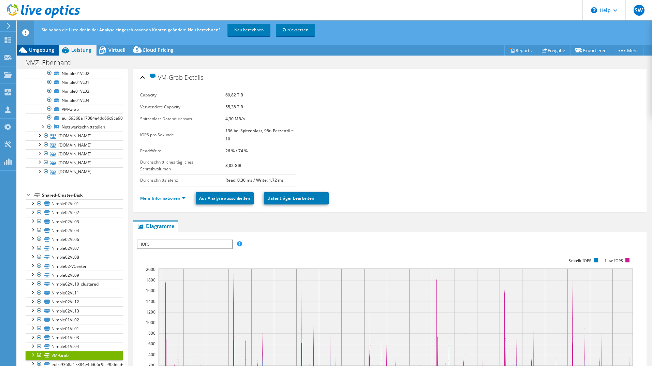
click at [38, 49] on span "Umgebung" at bounding box center [41, 50] width 25 height 6
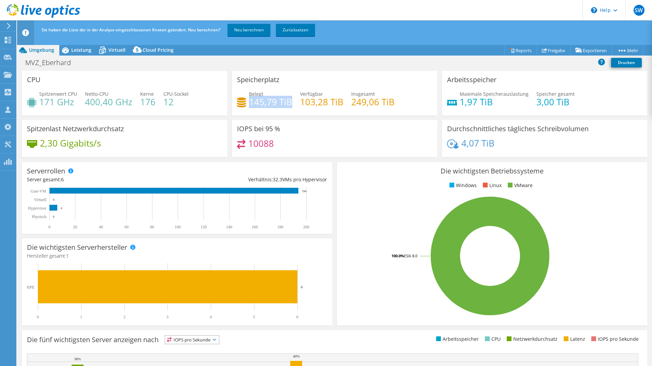
drag, startPoint x: 289, startPoint y: 101, endPoint x: 248, endPoint y: 101, distance: 41.3
click at [249, 101] on h4 "145,79 TiB" at bounding box center [270, 102] width 43 height 8
click at [84, 49] on span "Leistung" at bounding box center [81, 50] width 20 height 6
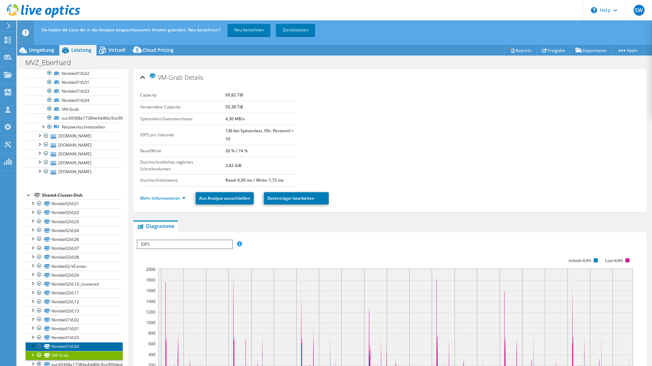
click at [69, 346] on link "Nimble01VL04" at bounding box center [74, 347] width 97 height 9
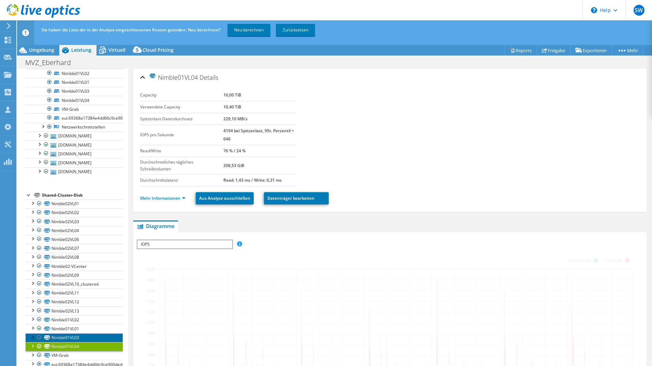
click at [72, 339] on link "Nimble01VL03" at bounding box center [74, 338] width 97 height 9
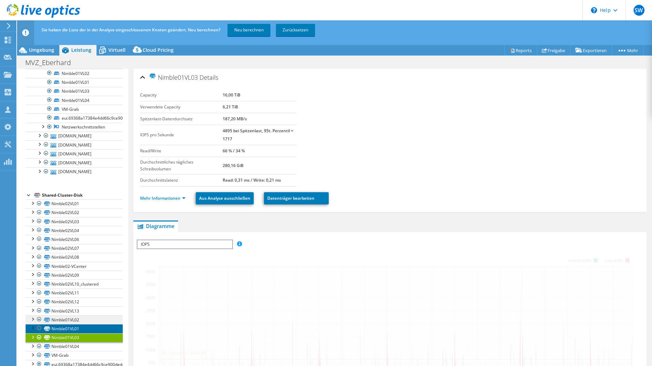
drag, startPoint x: 73, startPoint y: 331, endPoint x: 73, endPoint y: 324, distance: 7.5
click at [73, 331] on link "Nimble01VL01" at bounding box center [74, 328] width 97 height 9
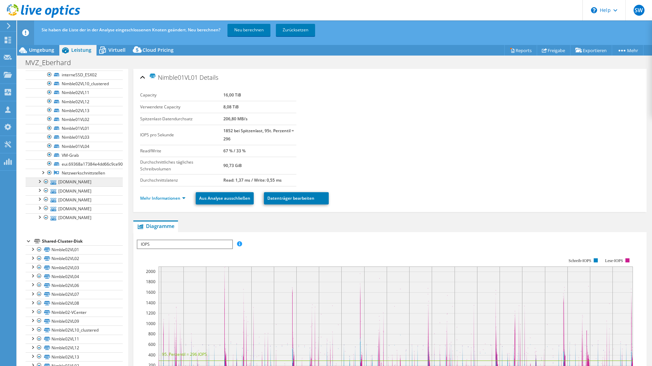
scroll to position [210, 0]
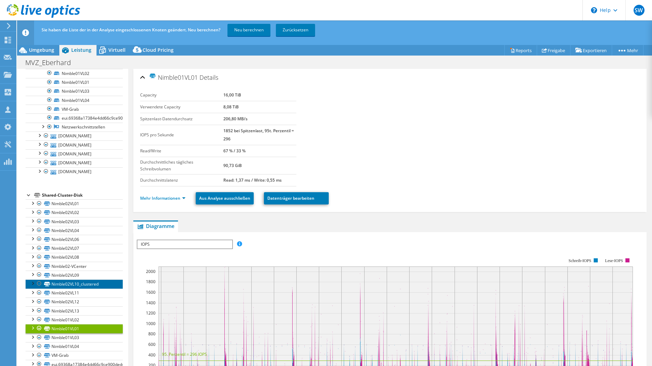
click at [60, 286] on link "Nimble02VL10_clustered" at bounding box center [74, 284] width 97 height 9
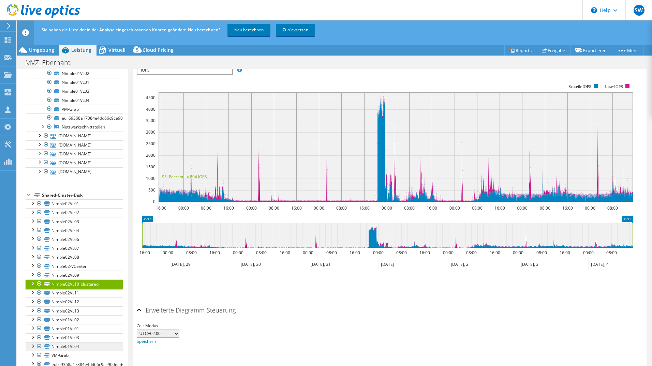
scroll to position [175, 0]
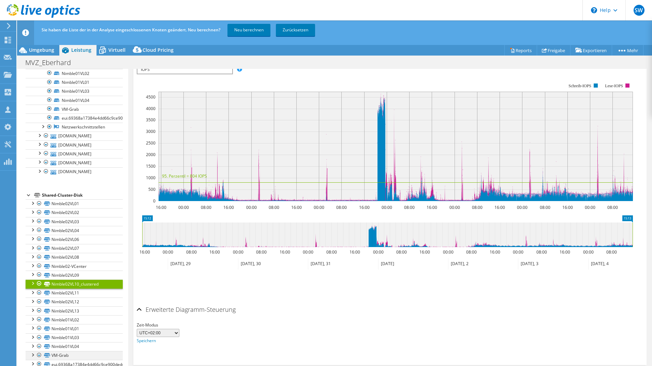
click at [38, 354] on div at bounding box center [39, 355] width 7 height 8
click at [39, 355] on div at bounding box center [39, 355] width 7 height 8
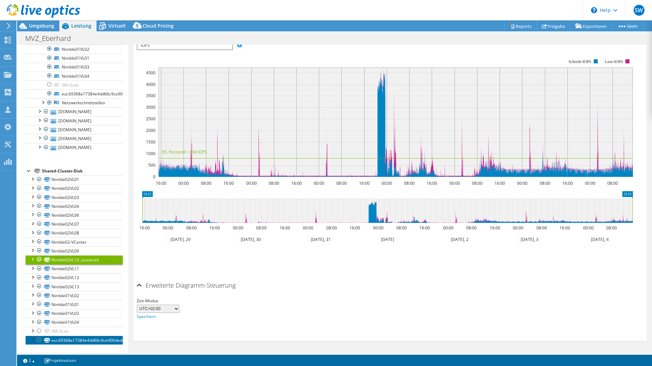
click at [51, 341] on link "eui.69368a17384e4dd66c9ce900ded49ad1" at bounding box center [74, 340] width 97 height 9
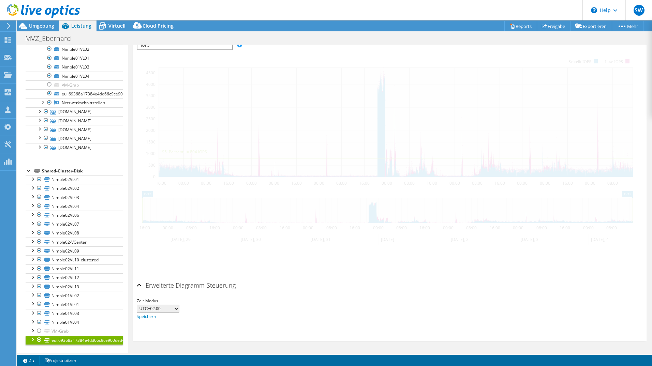
click at [36, 340] on div at bounding box center [39, 340] width 7 height 8
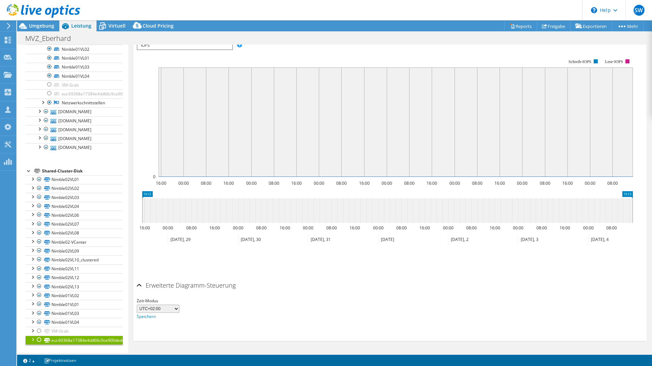
click at [38, 341] on div at bounding box center [39, 340] width 7 height 8
click at [38, 342] on div at bounding box center [39, 340] width 7 height 8
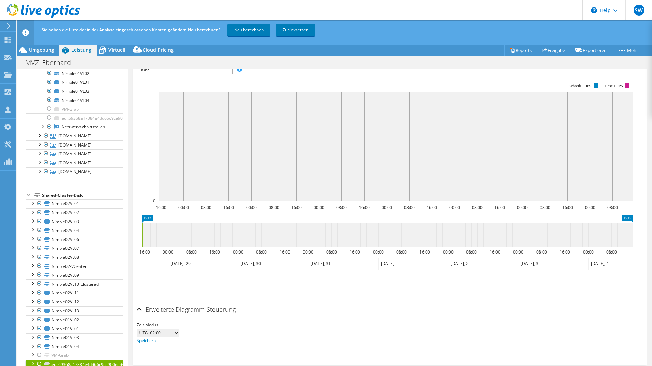
click at [298, 333] on div "Zeit-Modus UTC-12:00 UTC-11:00 UTC-10:00 UTC-09:30 UTC-09:00 UTC-08:00 UTC-07:0…" at bounding box center [390, 333] width 507 height 23
click at [79, 284] on link "Nimble02VL10_clustered" at bounding box center [74, 284] width 97 height 9
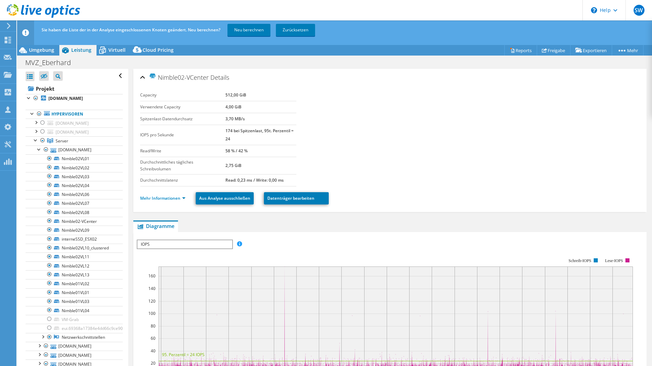
select select "USD"
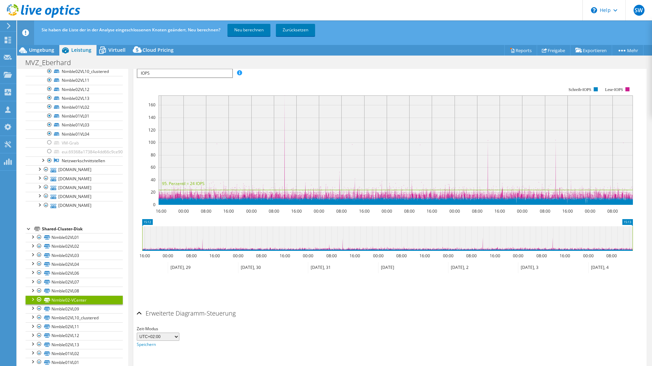
scroll to position [175, 0]
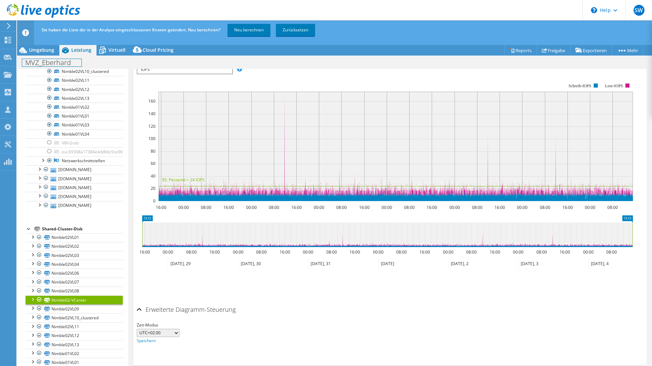
click at [40, 56] on div "MVZ_Eberhard Drucken" at bounding box center [334, 62] width 635 height 13
click at [40, 51] on span "Umgebung" at bounding box center [41, 50] width 25 height 6
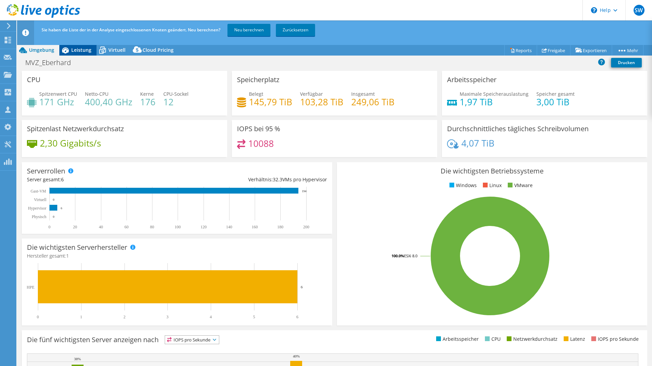
click at [83, 49] on span "Leistung" at bounding box center [81, 50] width 20 height 6
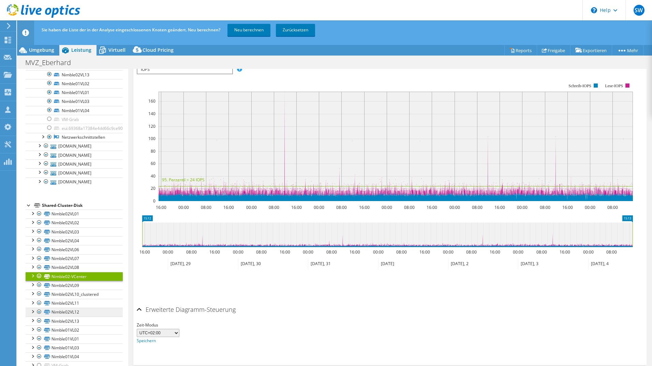
scroll to position [210, 0]
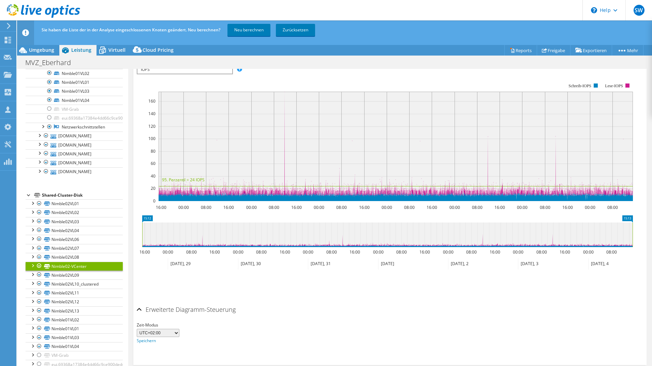
click at [38, 266] on div at bounding box center [39, 266] width 7 height 8
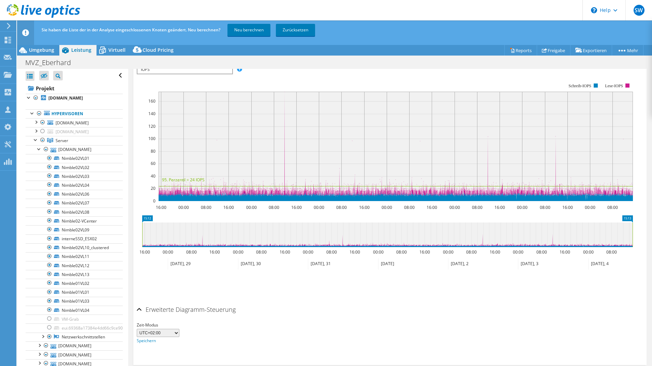
scroll to position [0, 0]
click at [45, 150] on div at bounding box center [46, 150] width 7 height 8
click at [44, 149] on div at bounding box center [46, 150] width 7 height 8
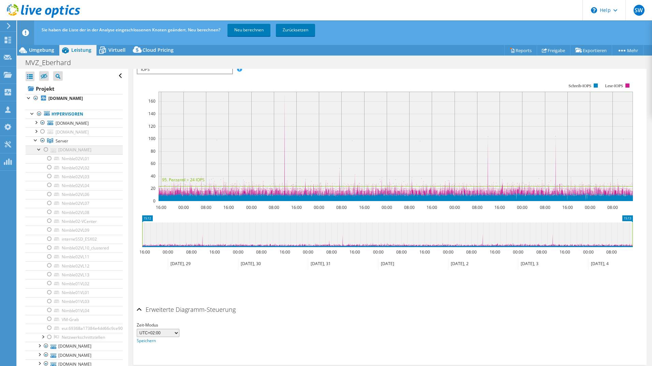
click at [44, 149] on div at bounding box center [46, 150] width 7 height 8
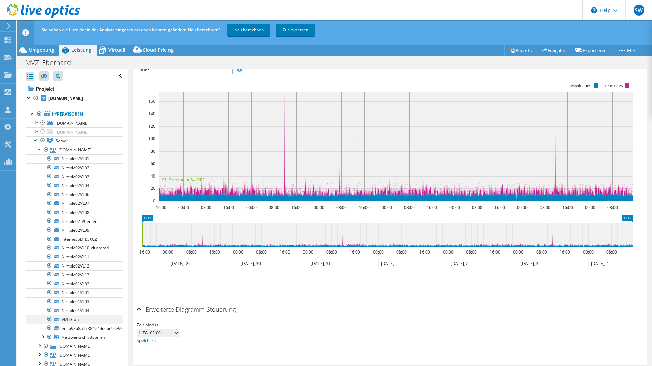
click at [49, 319] on div at bounding box center [49, 319] width 7 height 8
click at [238, 30] on link "Neu berechnen" at bounding box center [249, 30] width 43 height 12
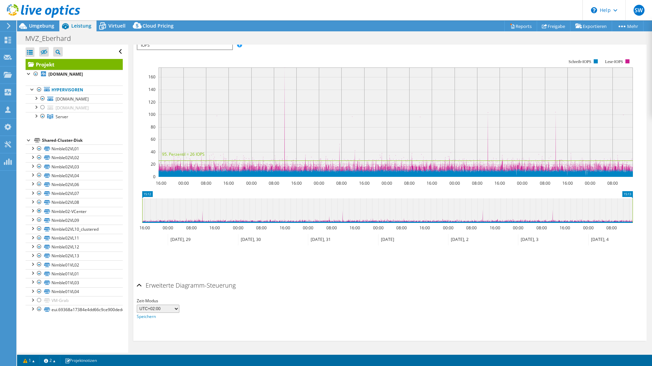
click at [48, 215] on link "Nimble02-VCenter" at bounding box center [74, 211] width 97 height 9
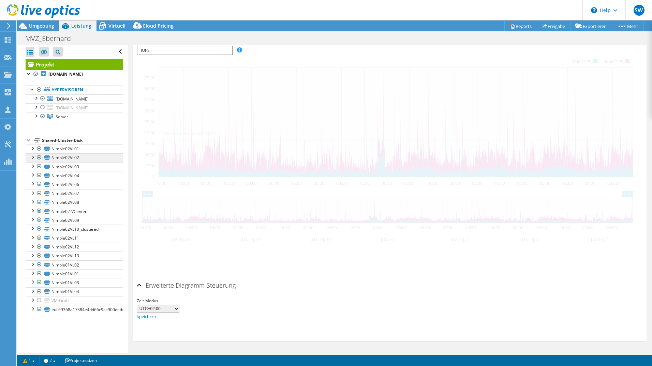
scroll to position [153, 0]
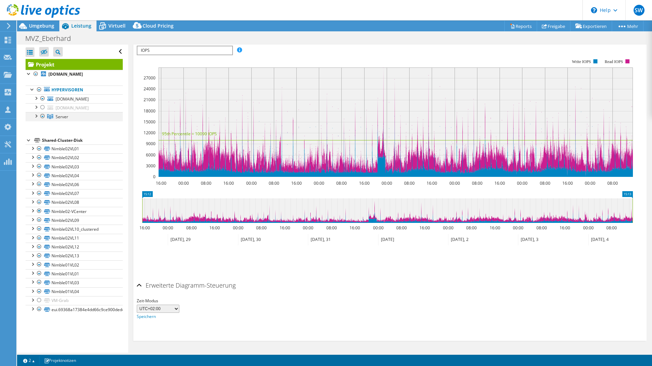
click at [38, 117] on div at bounding box center [35, 115] width 7 height 7
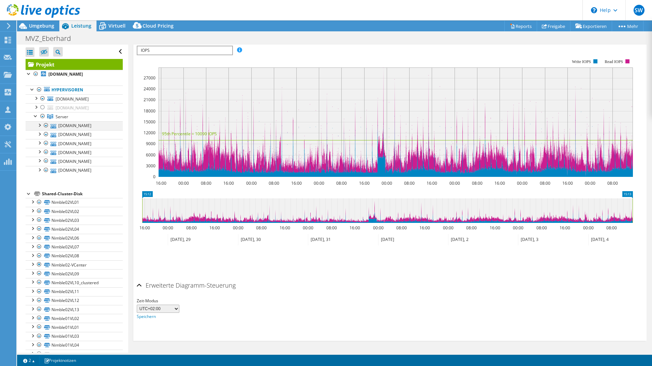
click at [40, 125] on div at bounding box center [39, 124] width 7 height 7
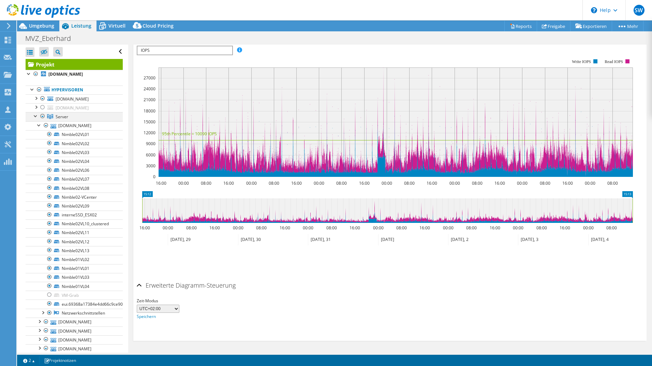
click at [33, 116] on div at bounding box center [35, 115] width 7 height 7
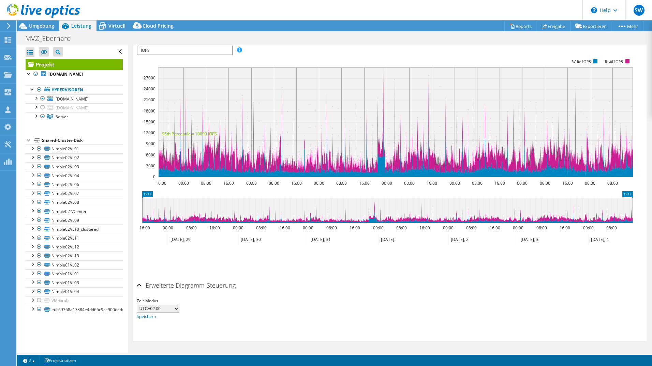
click at [43, 23] on div at bounding box center [40, 11] width 80 height 23
click at [41, 30] on div "Umgebung" at bounding box center [38, 25] width 42 height 11
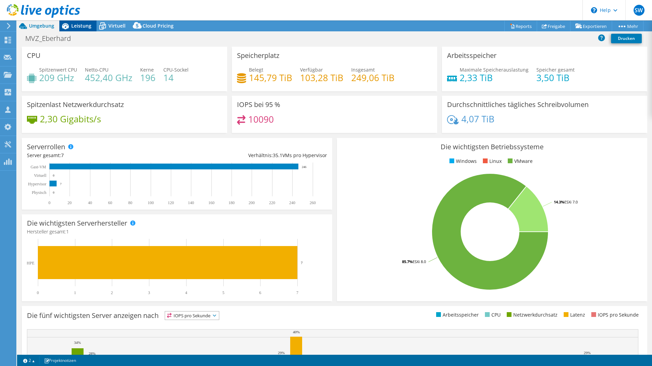
click at [72, 27] on span "Leistung" at bounding box center [81, 26] width 20 height 6
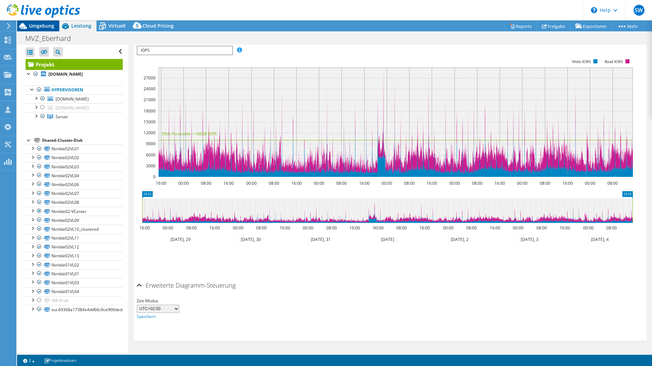
click at [37, 28] on span "Umgebung" at bounding box center [41, 26] width 25 height 6
